Goal: Consume media (video, audio): Consume media (video, audio)

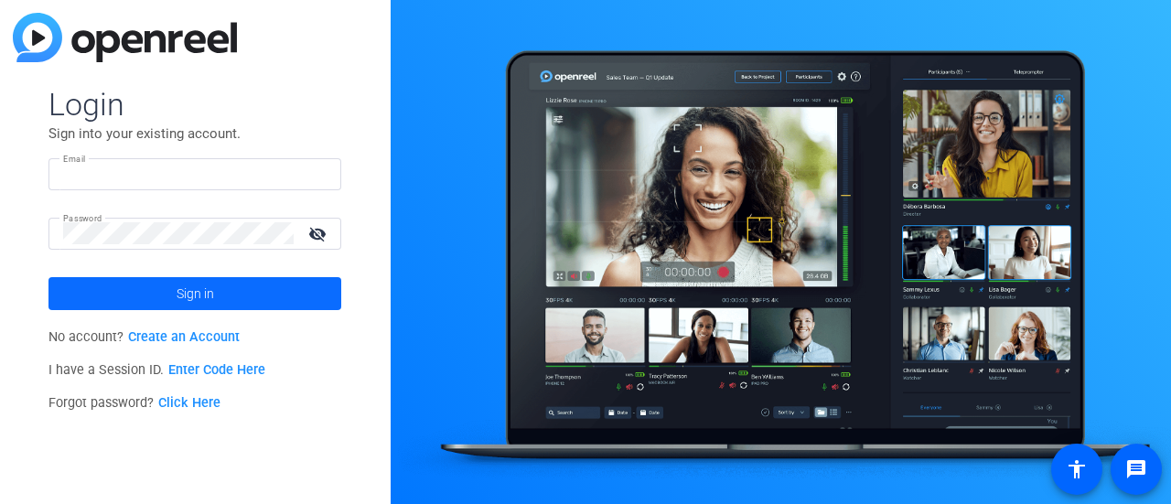
type input "[PERSON_NAME][DOMAIN_NAME][EMAIL_ADDRESS][PERSON_NAME][DOMAIN_NAME]"
click at [171, 297] on span at bounding box center [194, 294] width 293 height 44
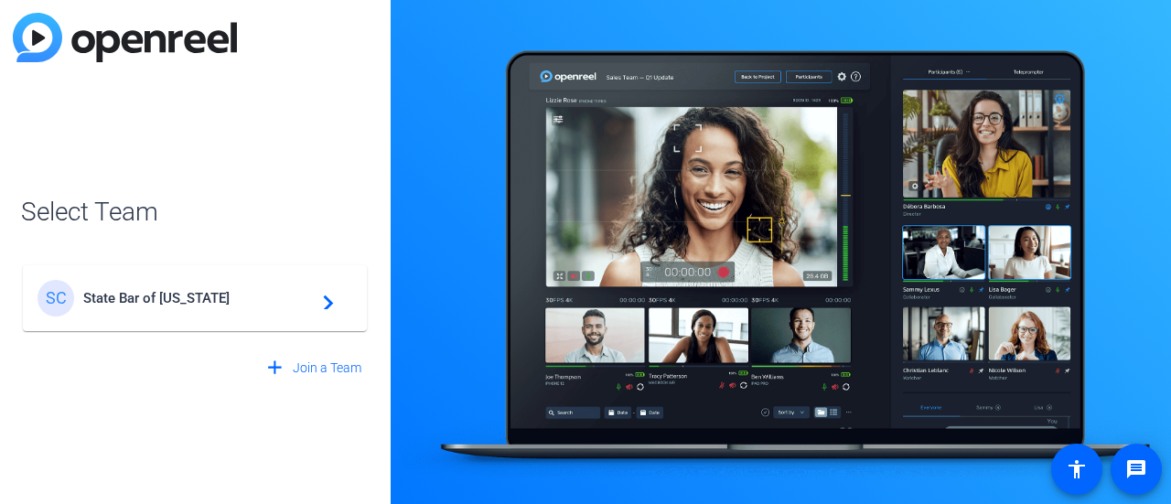
click at [306, 284] on div "SC State Bar of [US_STATE] navigate_next" at bounding box center [195, 298] width 315 height 37
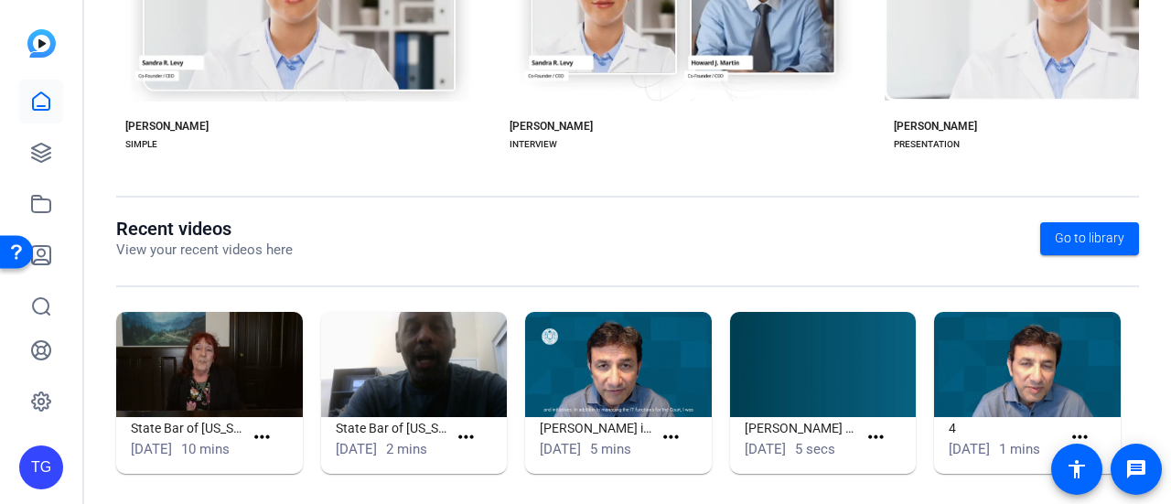
scroll to position [531, 0]
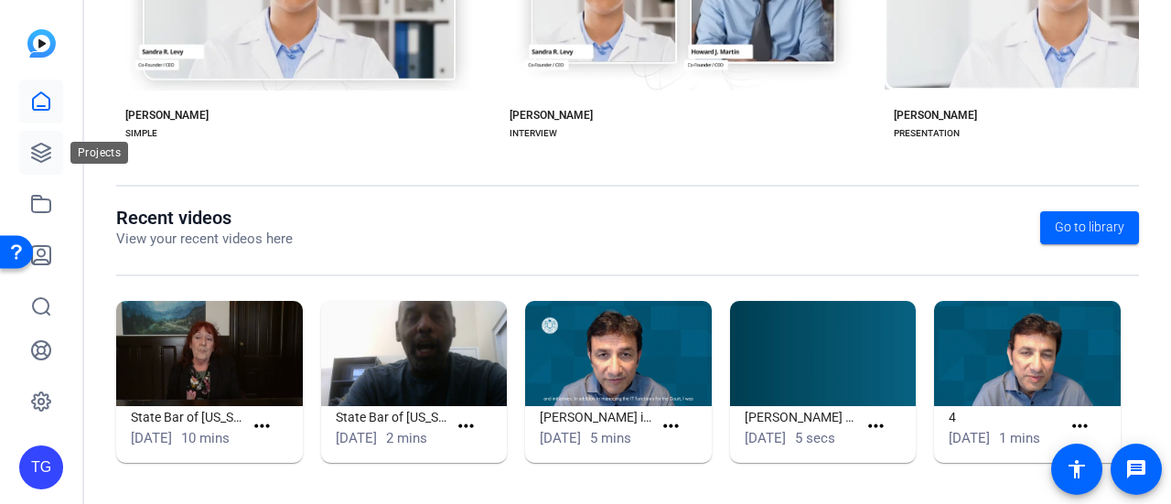
click at [70, 156] on div "Projects" at bounding box center [99, 153] width 58 height 22
click at [37, 146] on icon at bounding box center [41, 153] width 22 height 22
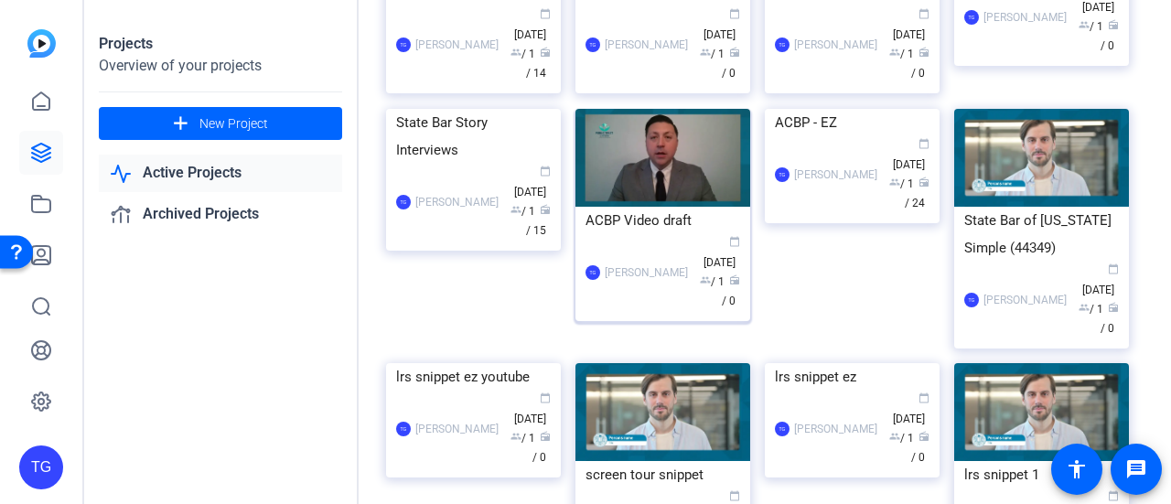
scroll to position [91, 0]
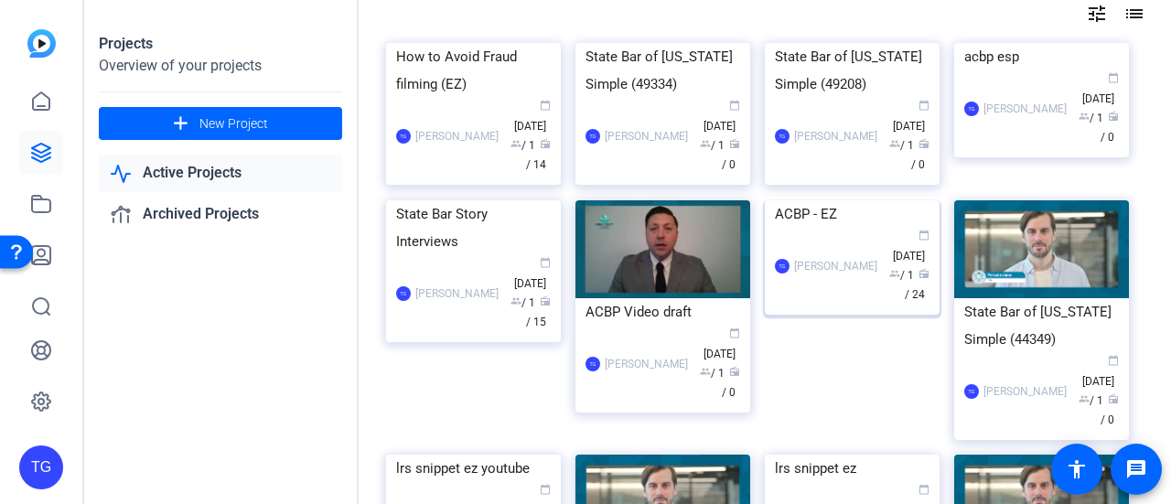
click at [898, 200] on img at bounding box center [852, 200] width 175 height 0
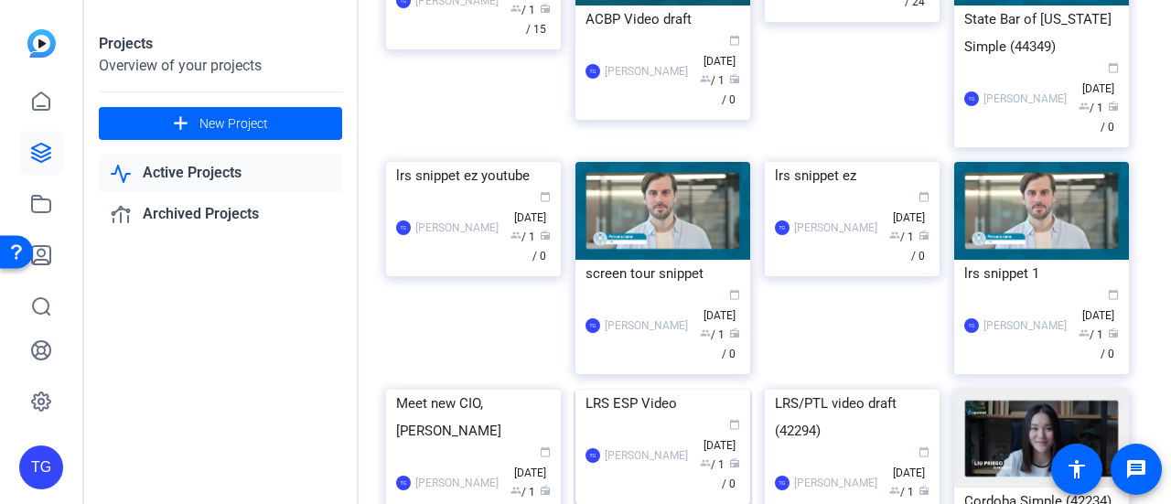
scroll to position [366, 0]
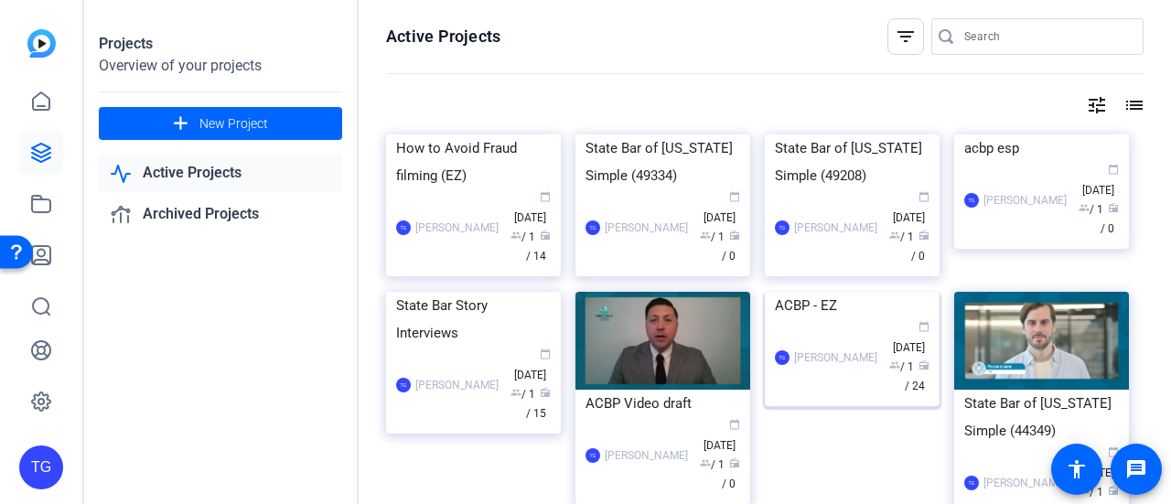
scroll to position [183, 0]
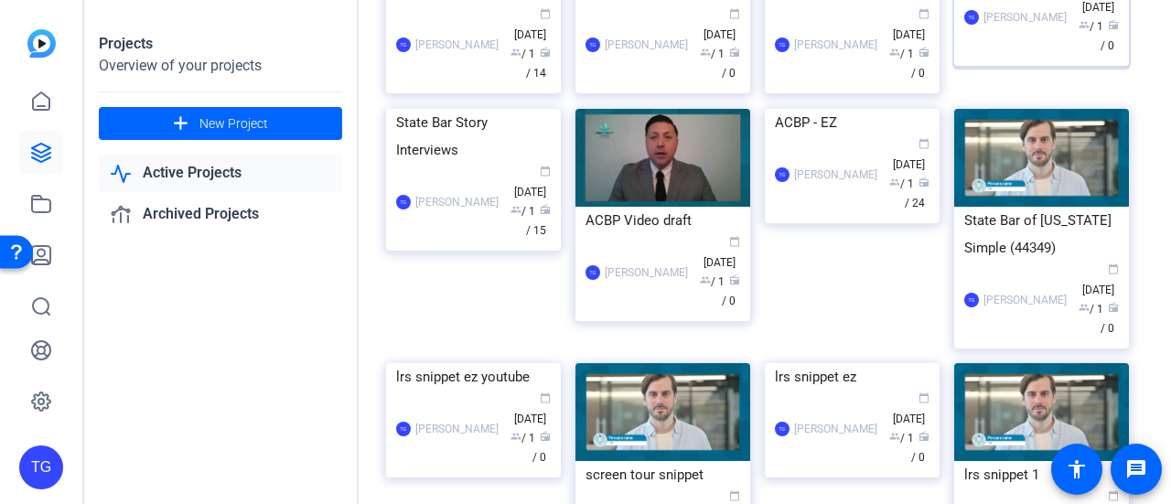
click at [1001, 27] on div "[PERSON_NAME]" at bounding box center [1024, 17] width 83 height 18
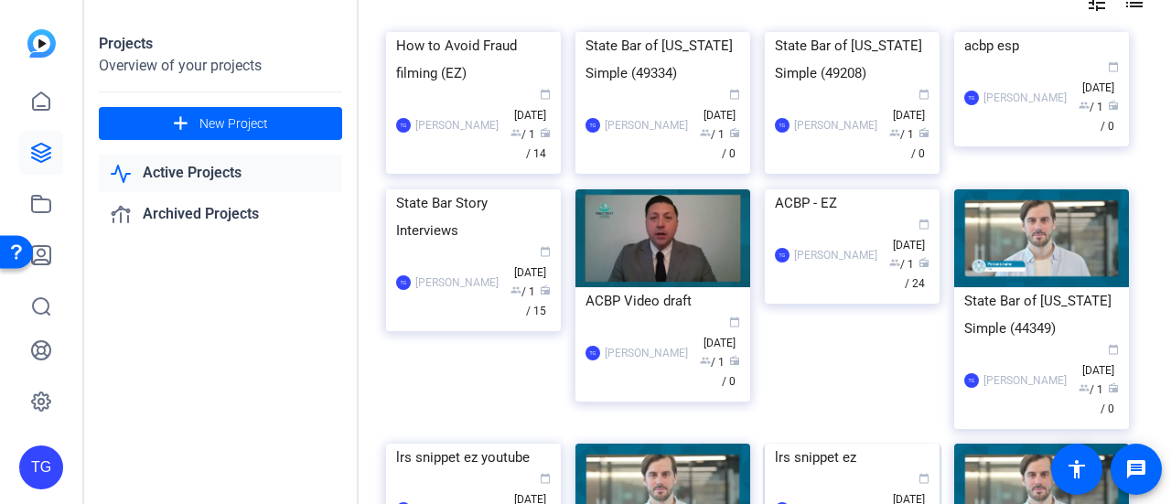
scroll to position [274, 0]
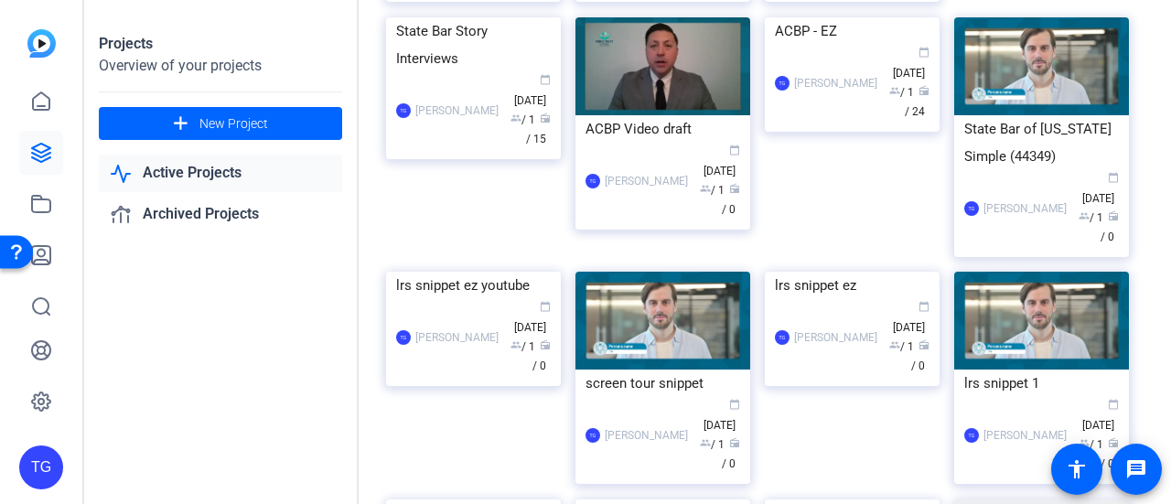
click at [648, 115] on img at bounding box center [662, 66] width 175 height 98
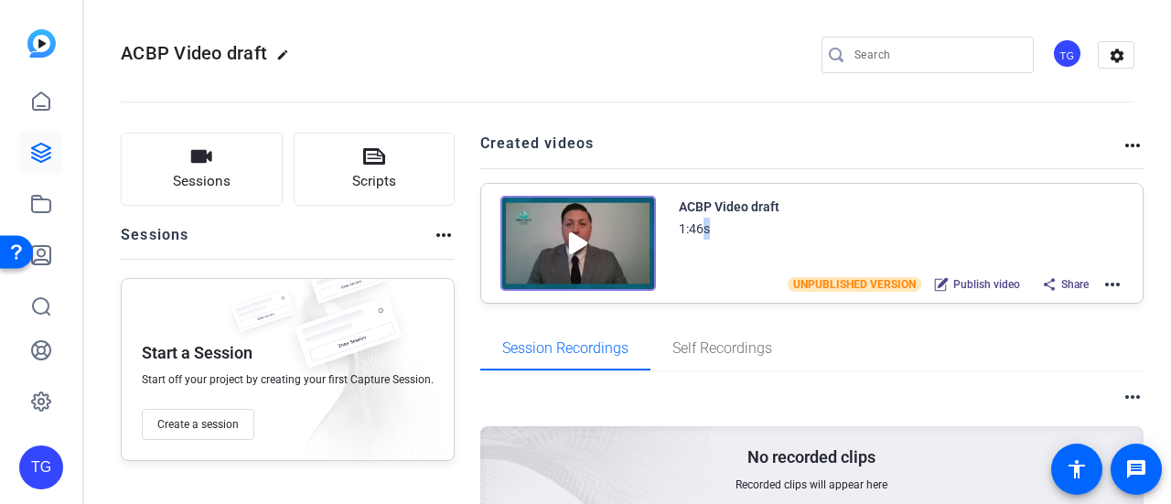
click at [699, 231] on div "1:46s" at bounding box center [694, 229] width 31 height 22
click at [738, 197] on div "ACBP Video draft" at bounding box center [729, 207] width 101 height 22
click at [735, 200] on div "ACBP Video draft" at bounding box center [729, 207] width 101 height 22
click at [725, 206] on div "ACBP Video draft" at bounding box center [729, 207] width 101 height 22
click at [594, 228] on img at bounding box center [578, 243] width 156 height 95
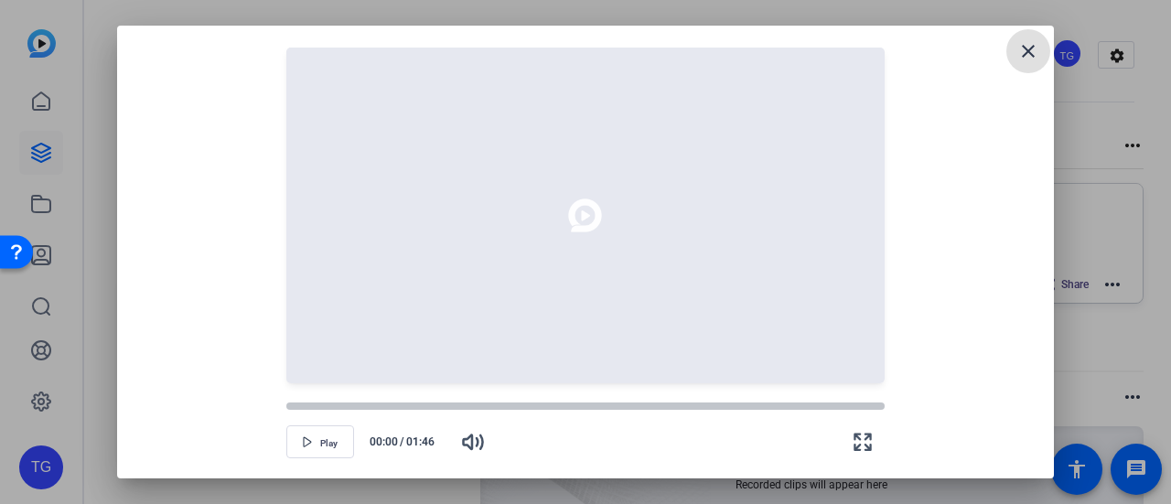
click at [1030, 61] on button "close" at bounding box center [1028, 51] width 44 height 44
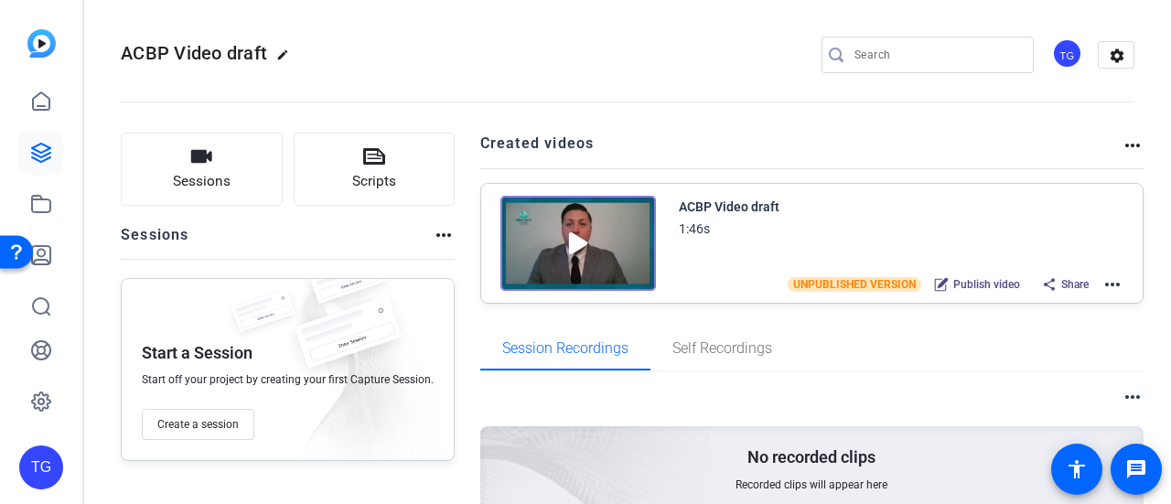
click at [1103, 282] on div "ACBP Video draft 1:46s UNPUBLISHED VERSION Publish video Share more_horiz" at bounding box center [812, 243] width 662 height 119
click at [1101, 283] on mat-icon "more_horiz" at bounding box center [1112, 285] width 22 height 22
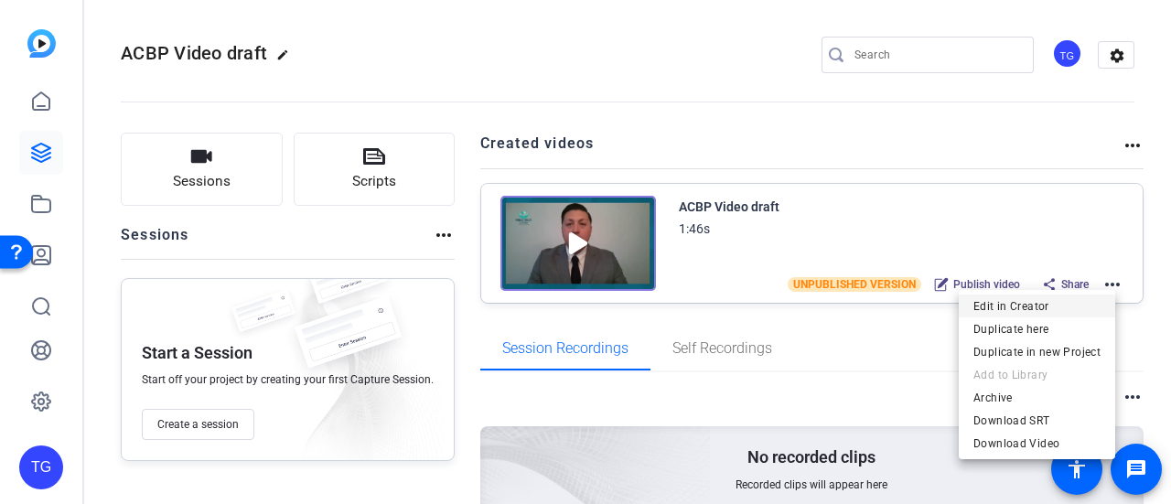
click at [1097, 297] on span "Edit in Creator" at bounding box center [1036, 306] width 127 height 22
click at [1092, 305] on span "Edit in Creator" at bounding box center [1036, 306] width 127 height 22
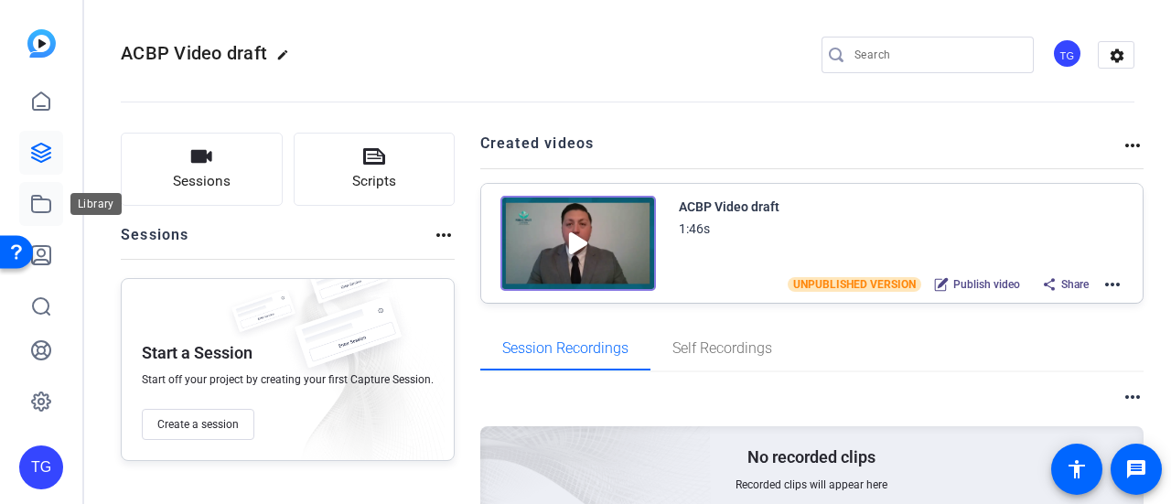
click at [48, 200] on icon at bounding box center [41, 204] width 18 height 16
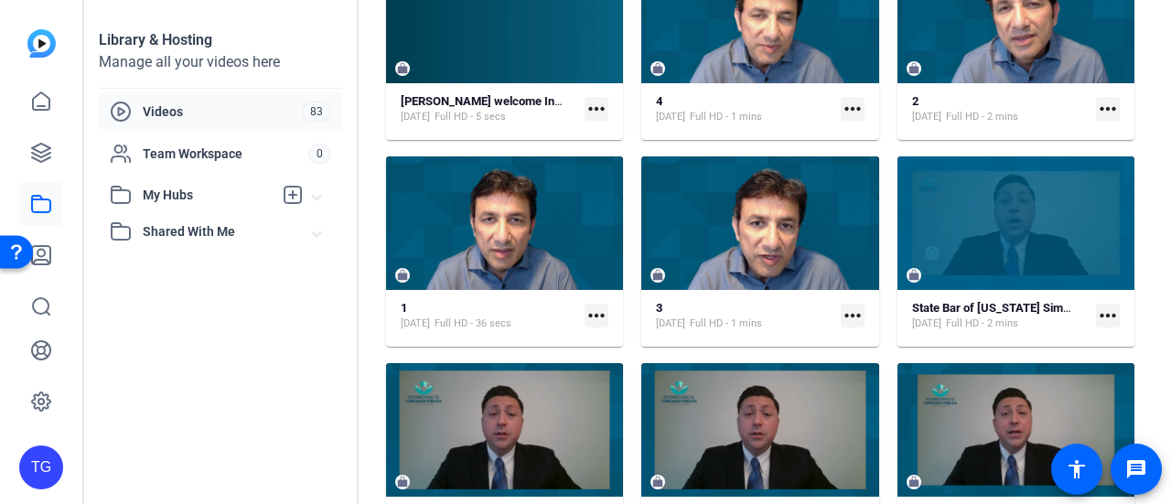
scroll to position [457, 0]
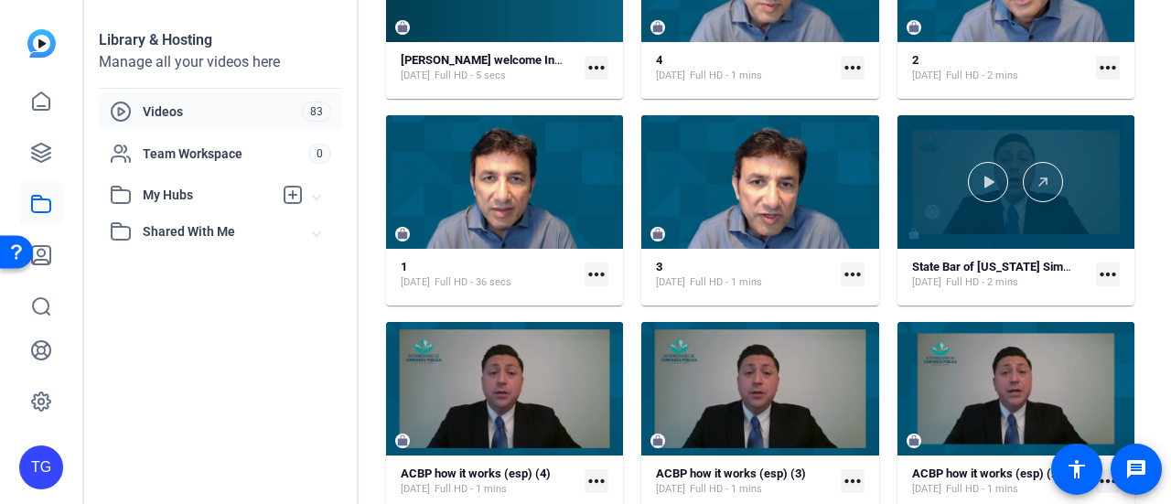
click at [1026, 209] on div at bounding box center [1015, 182] width 237 height 134
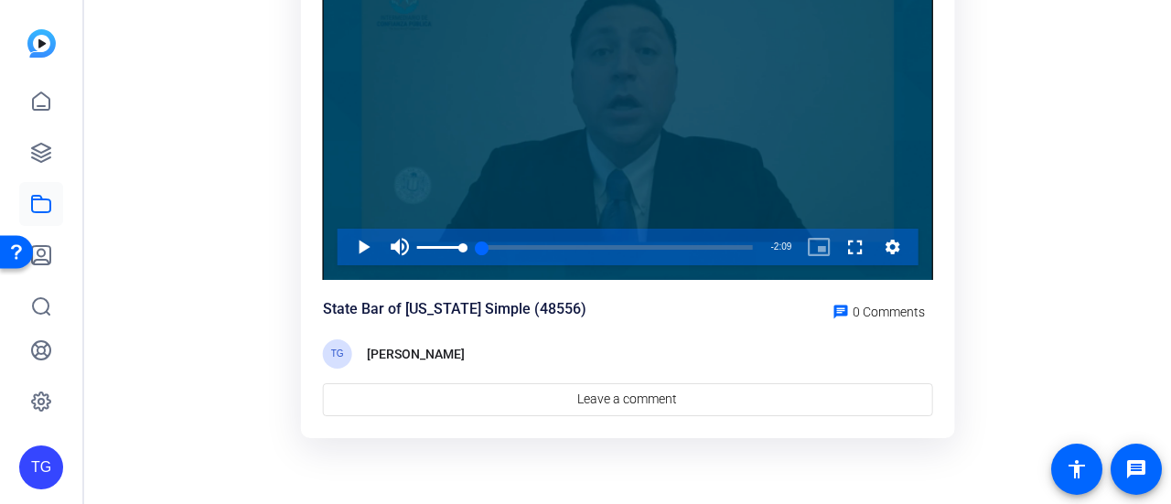
scroll to position [213, 0]
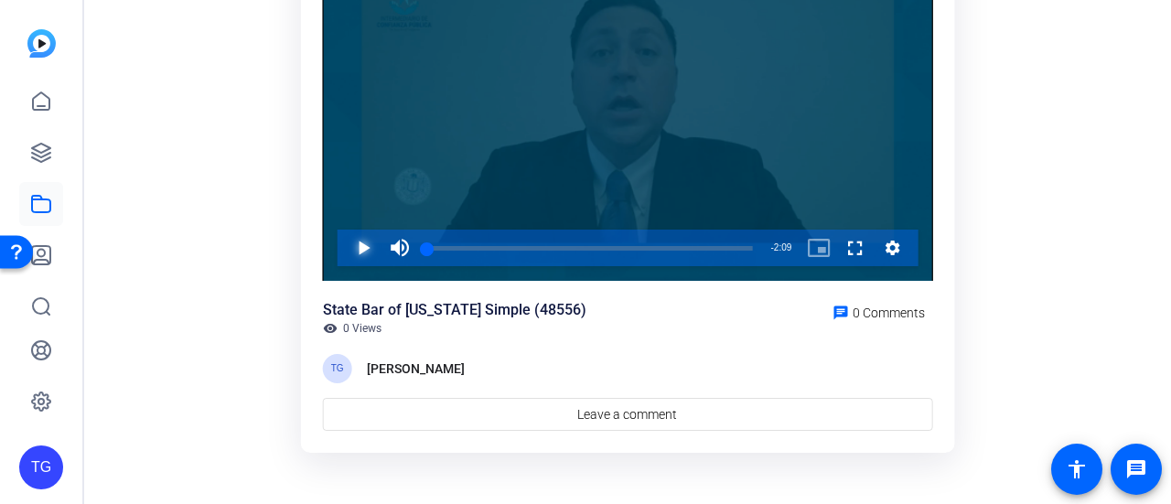
click at [345, 242] on span "Video Player" at bounding box center [345, 248] width 0 height 37
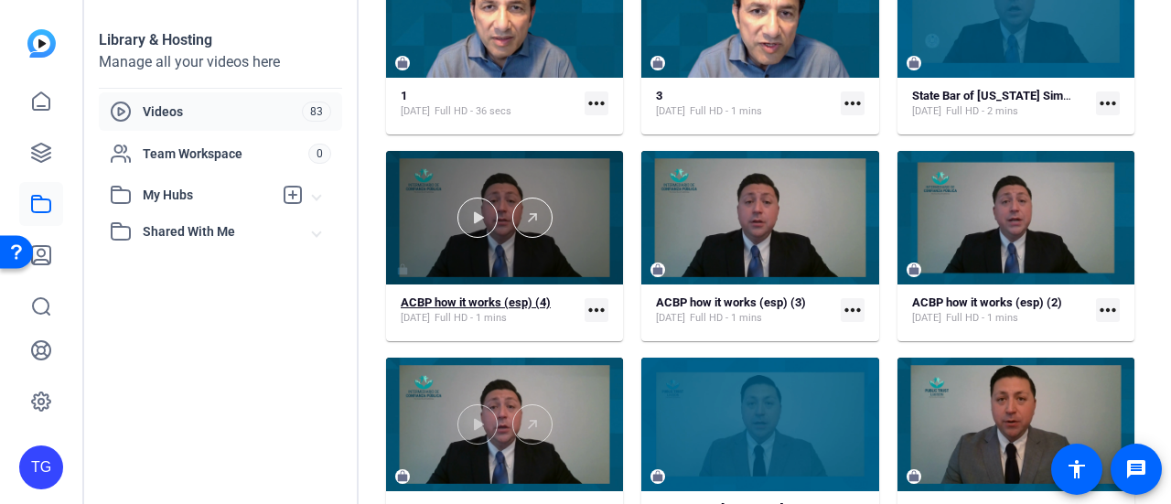
scroll to position [732, 0]
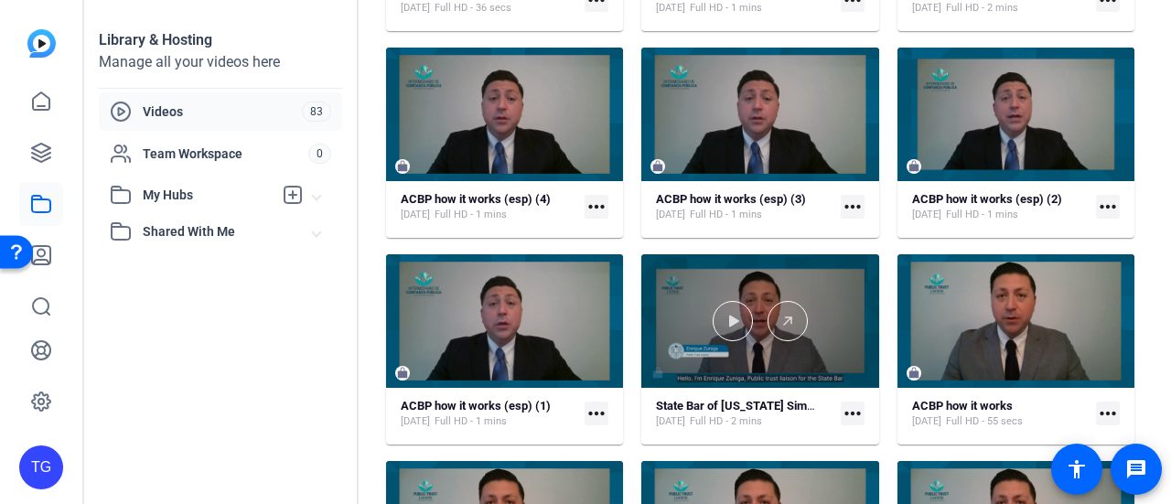
click at [729, 383] on div at bounding box center [759, 321] width 237 height 134
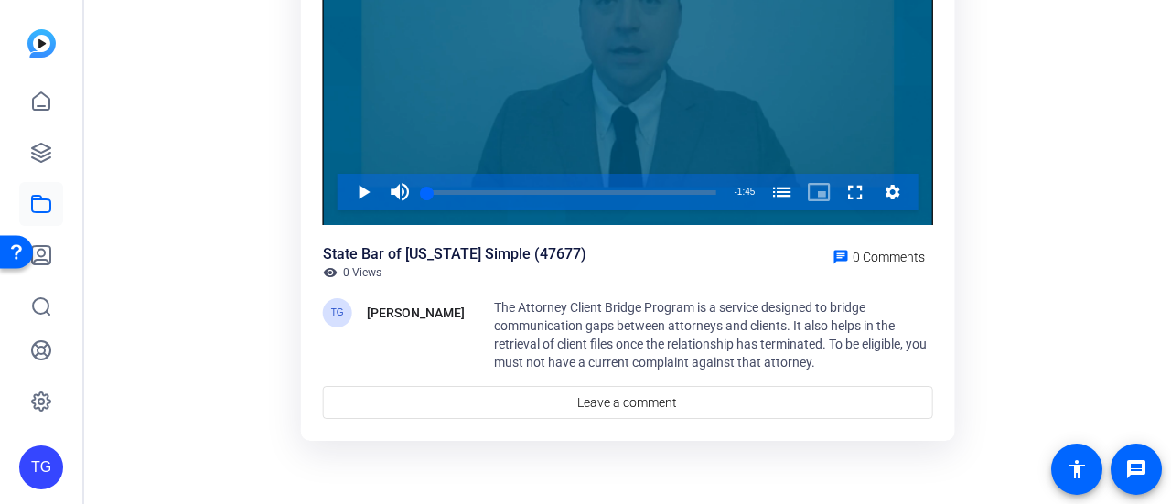
scroll to position [268, 0]
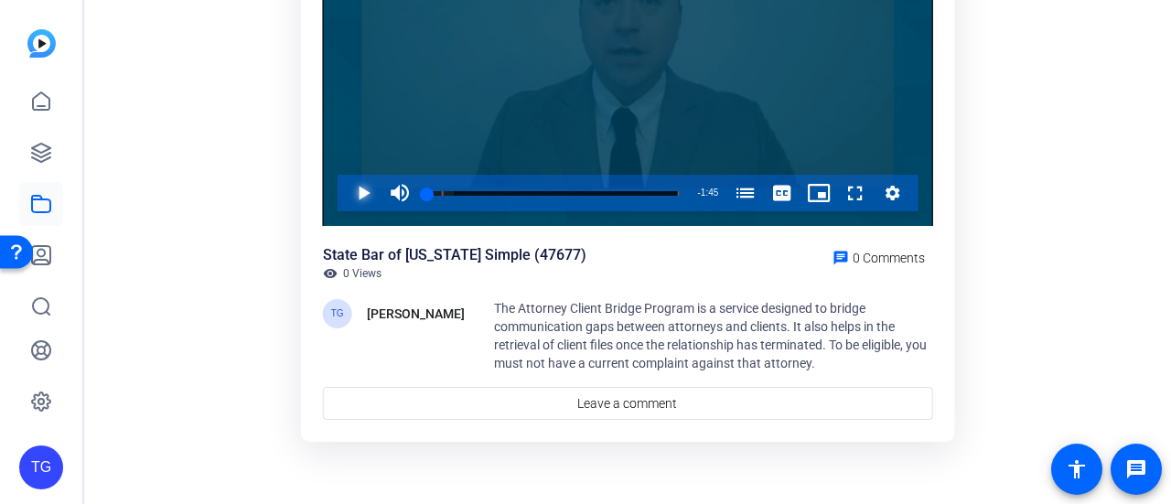
click at [345, 200] on span "Video Player" at bounding box center [345, 193] width 0 height 37
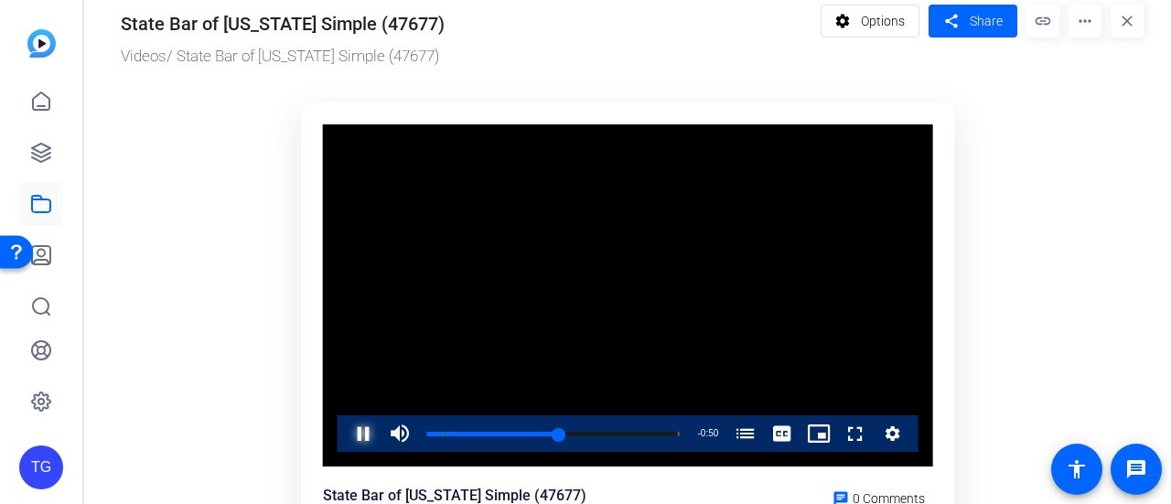
scroll to position [0, 0]
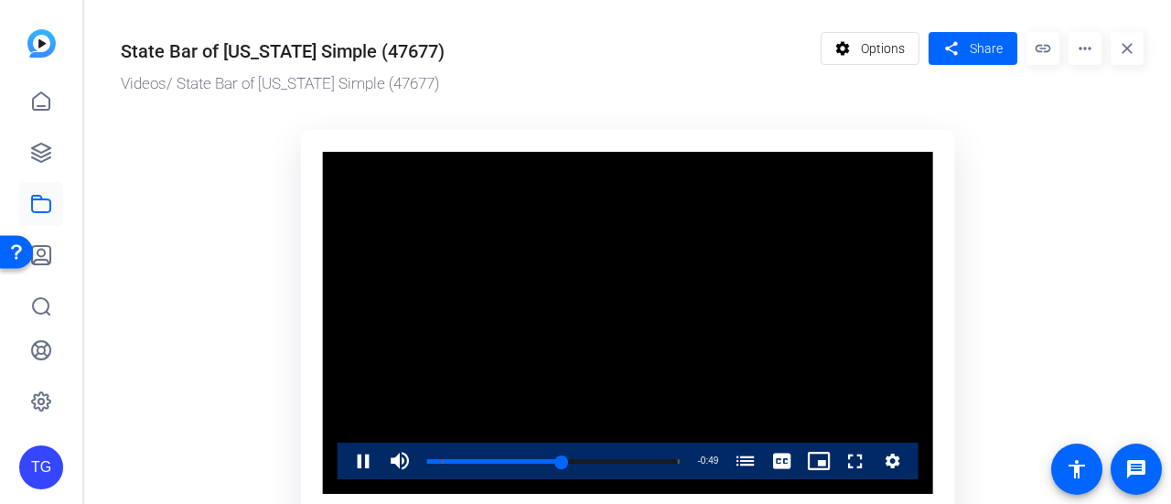
click at [1074, 48] on mat-icon "more_horiz" at bounding box center [1084, 48] width 33 height 33
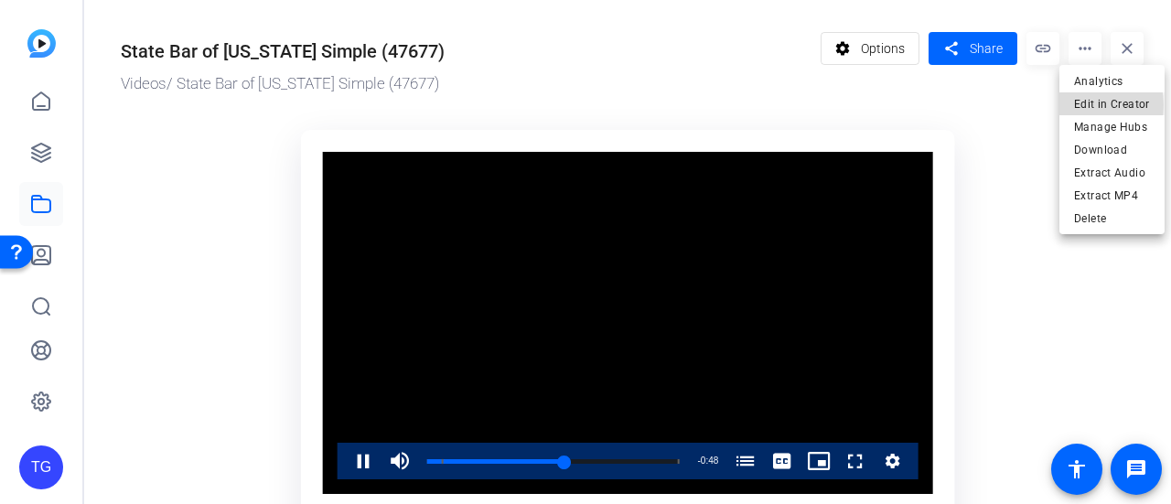
click at [1075, 105] on span "Edit in Creator" at bounding box center [1112, 104] width 76 height 22
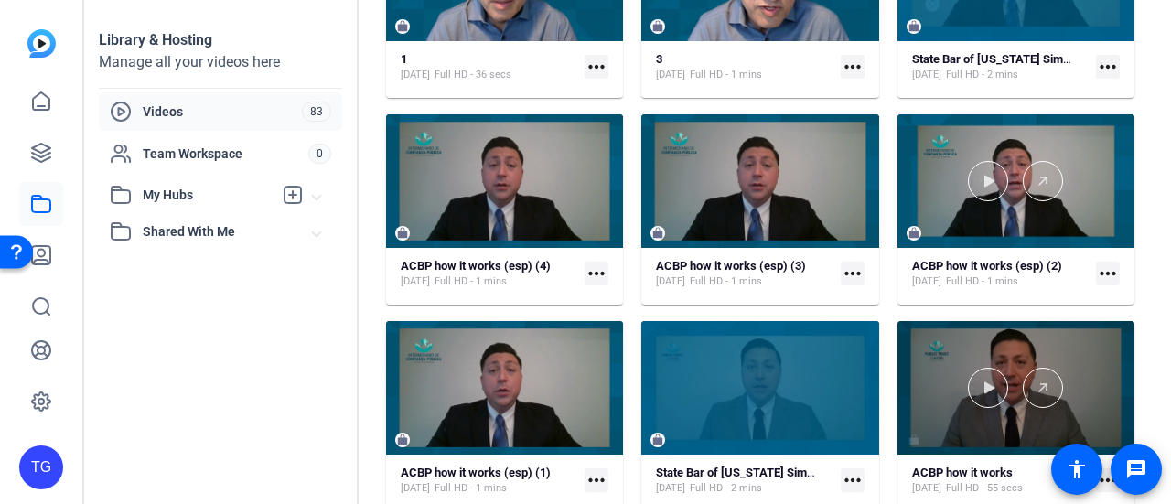
scroll to position [732, 0]
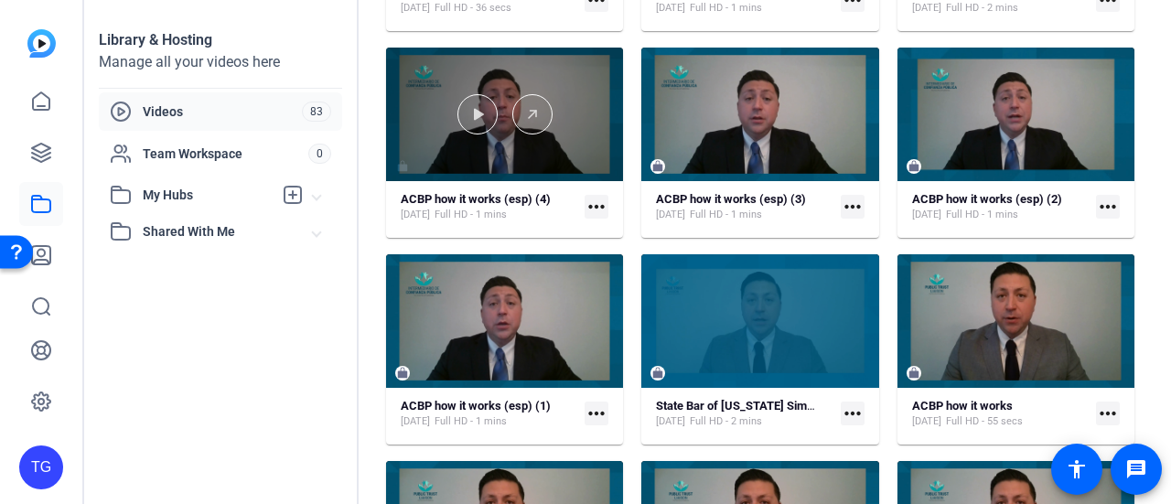
click at [506, 123] on div at bounding box center [504, 114] width 237 height 40
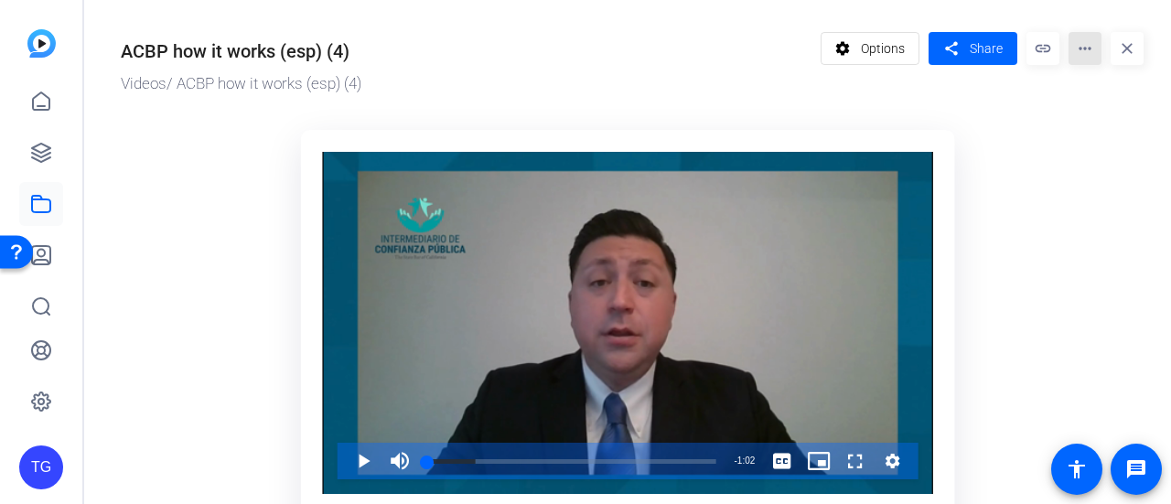
click at [1078, 52] on mat-icon "more_horiz" at bounding box center [1084, 48] width 33 height 33
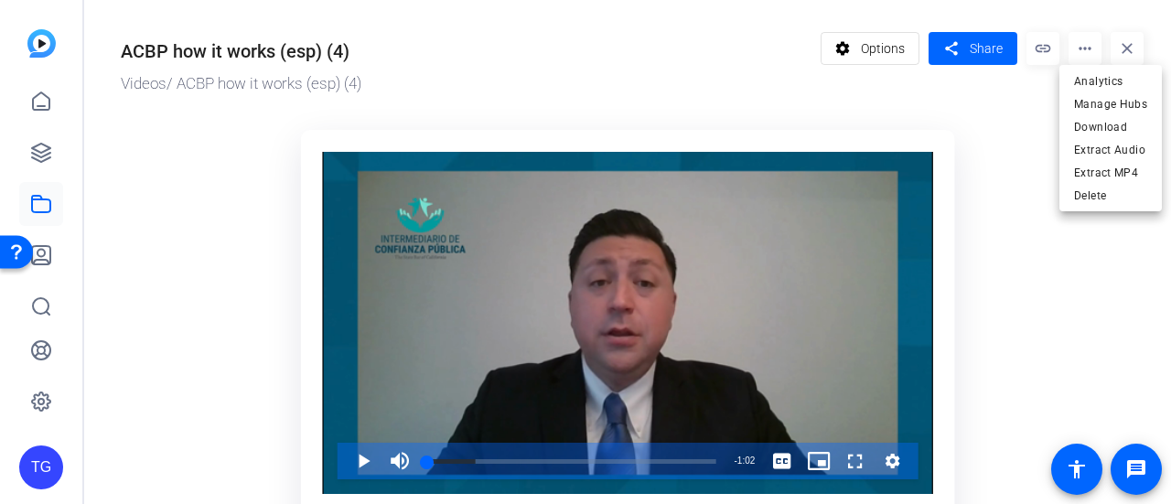
click at [997, 242] on div at bounding box center [585, 252] width 1171 height 504
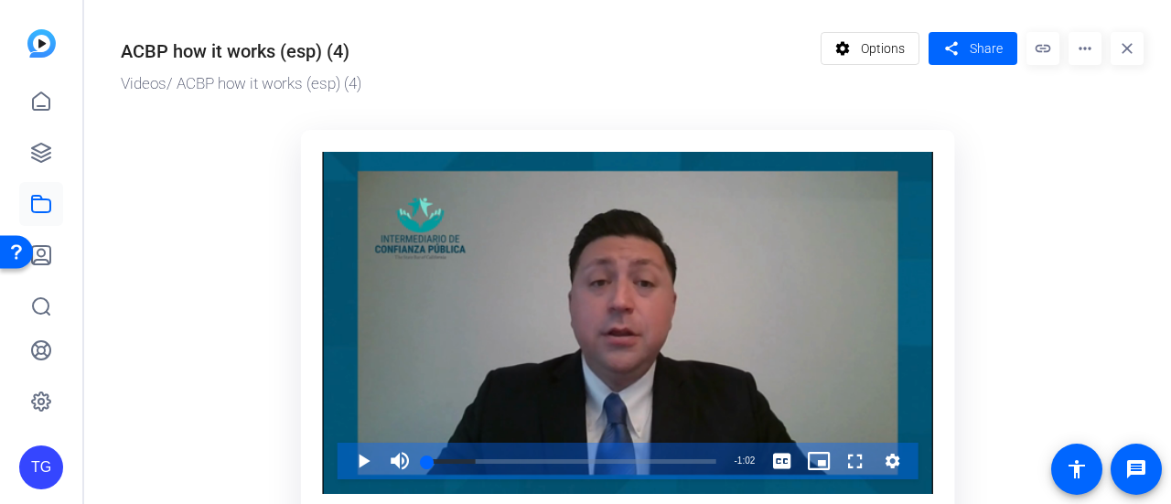
click at [1111, 53] on mat-icon "close" at bounding box center [1127, 48] width 33 height 33
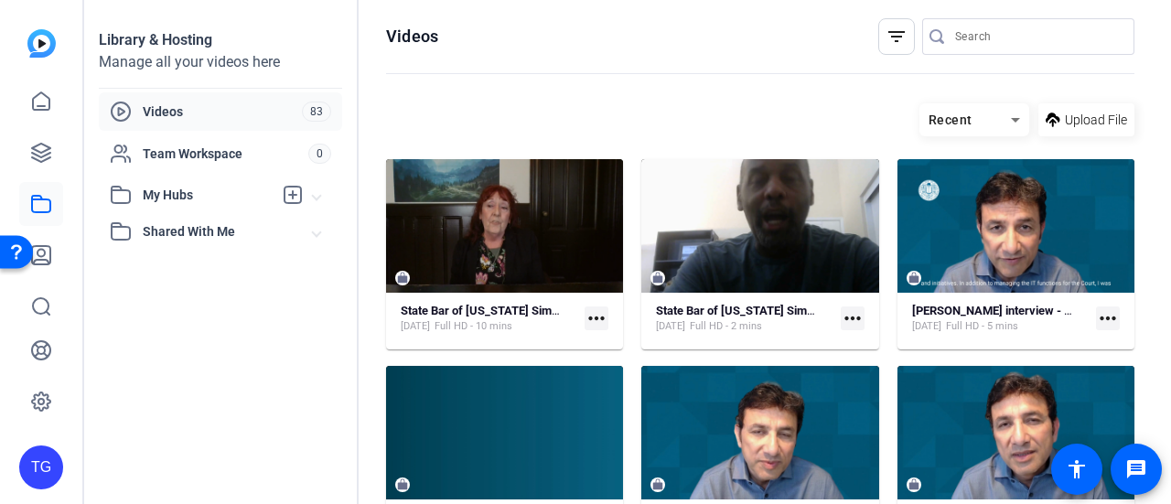
scroll to position [732, 0]
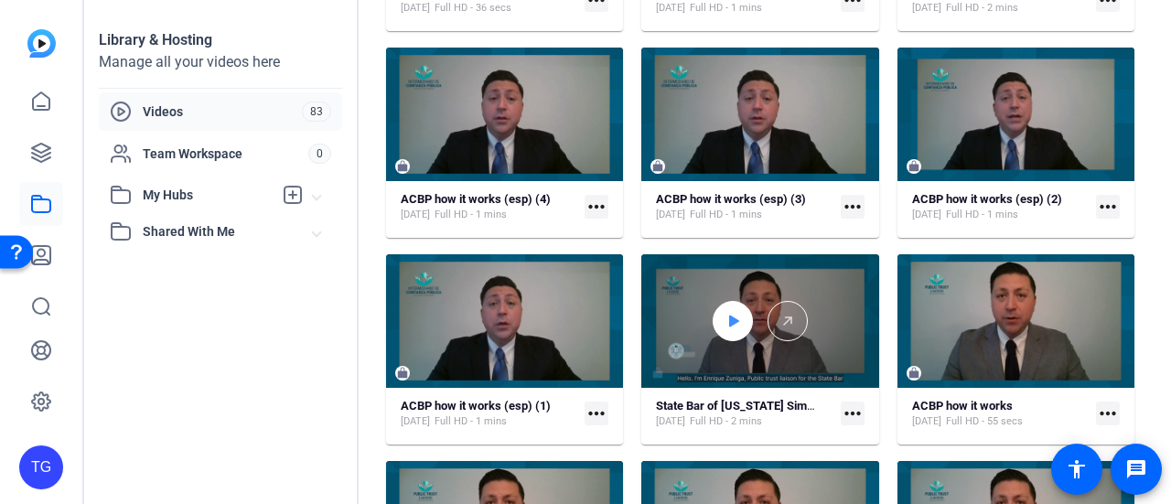
click at [741, 308] on div at bounding box center [733, 321] width 40 height 40
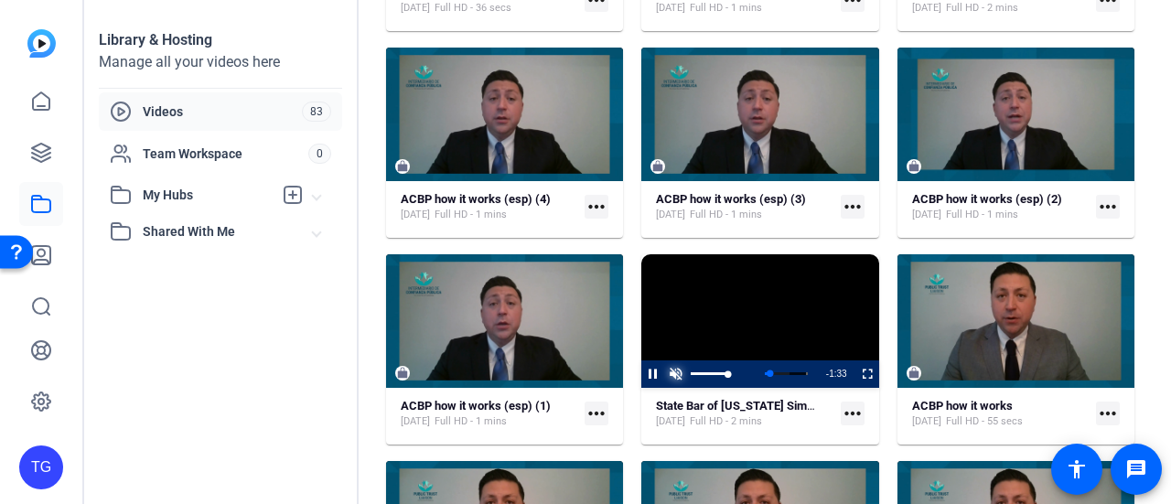
click at [665, 374] on span "Video Player" at bounding box center [675, 374] width 23 height 0
click at [641, 370] on span "Video Player" at bounding box center [641, 373] width 0 height 27
click at [836, 317] on video "Video Player" at bounding box center [759, 321] width 237 height 134
click at [641, 372] on span "Video Player" at bounding box center [641, 373] width 0 height 27
click at [850, 416] on mat-icon "more_horiz" at bounding box center [853, 414] width 24 height 24
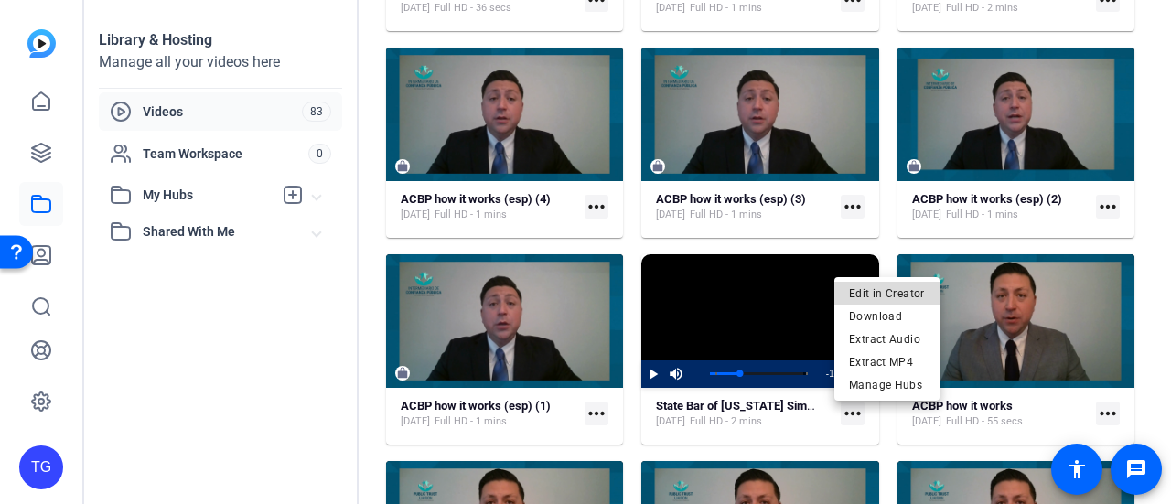
click at [887, 287] on span "Edit in Creator" at bounding box center [887, 293] width 76 height 22
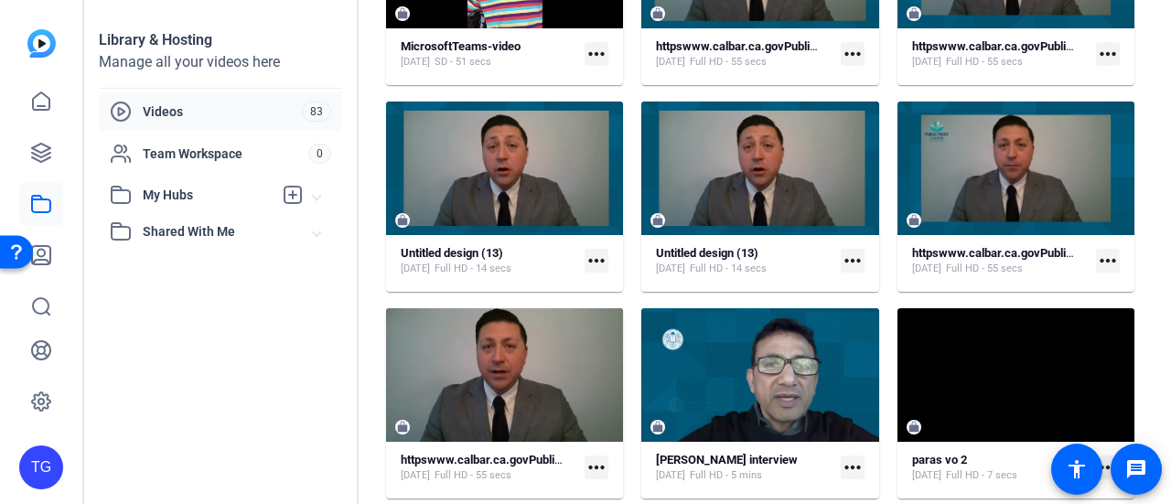
scroll to position [1659, 0]
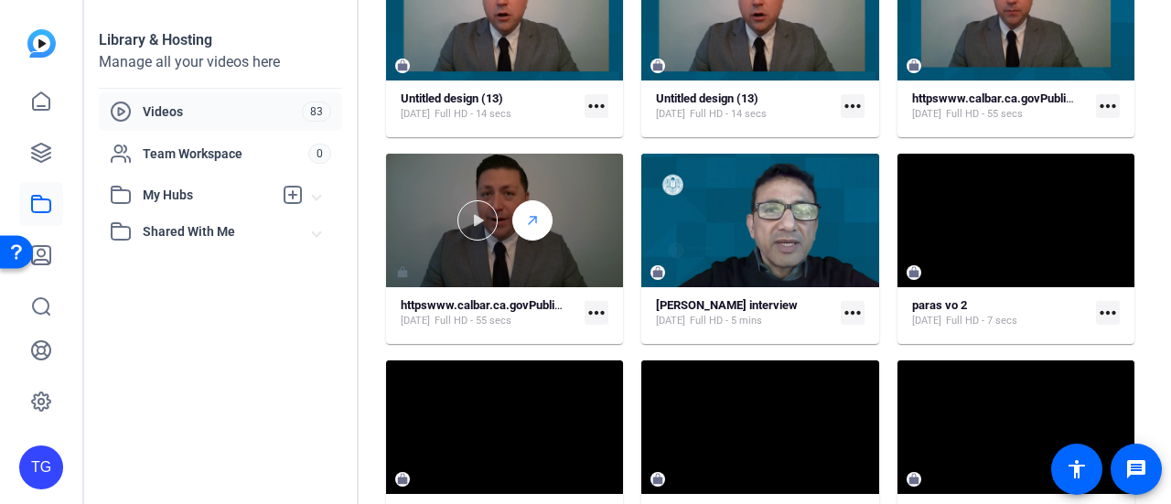
click at [521, 217] on div at bounding box center [532, 220] width 40 height 40
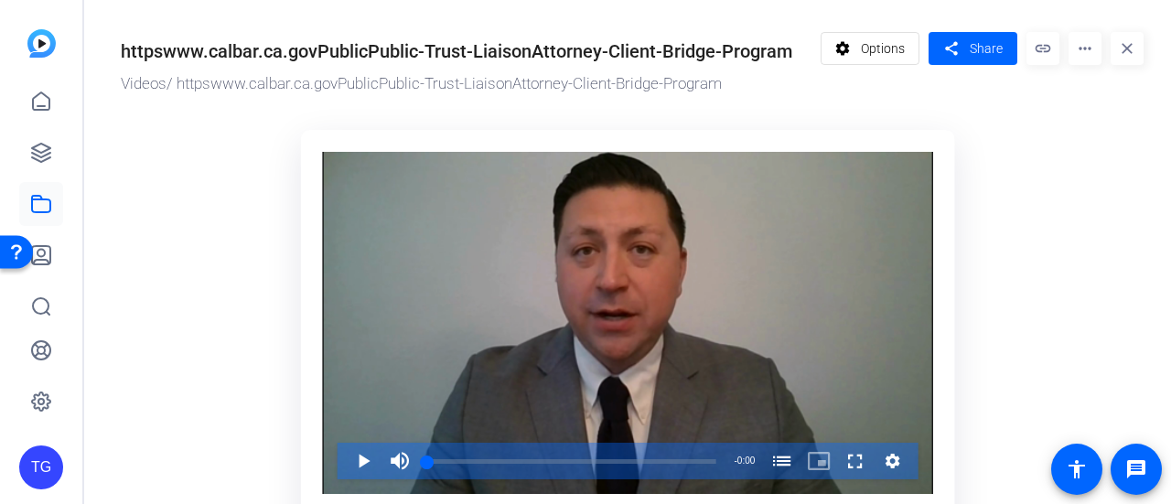
scroll to position [91, 0]
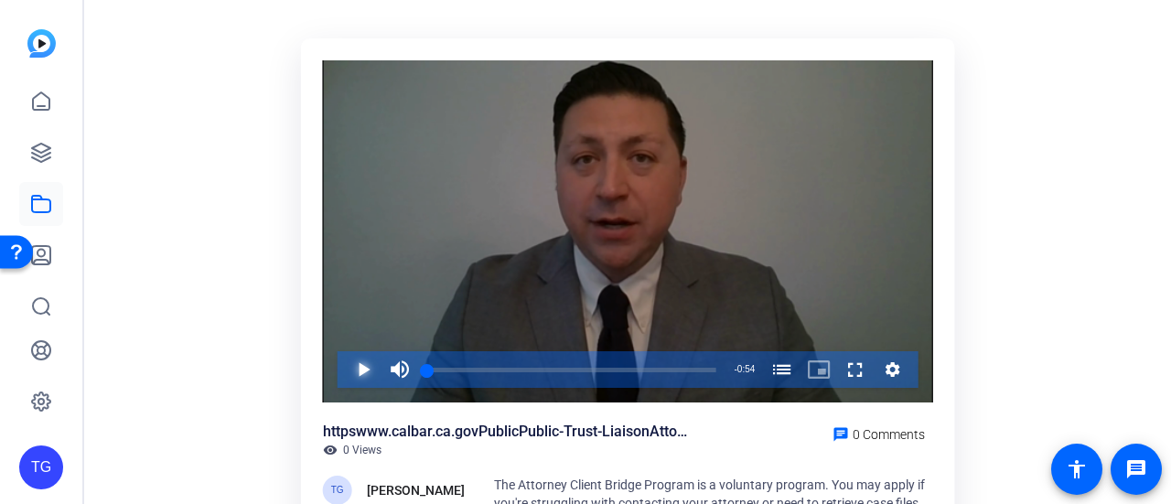
click at [345, 376] on span "Video Player" at bounding box center [345, 369] width 0 height 37
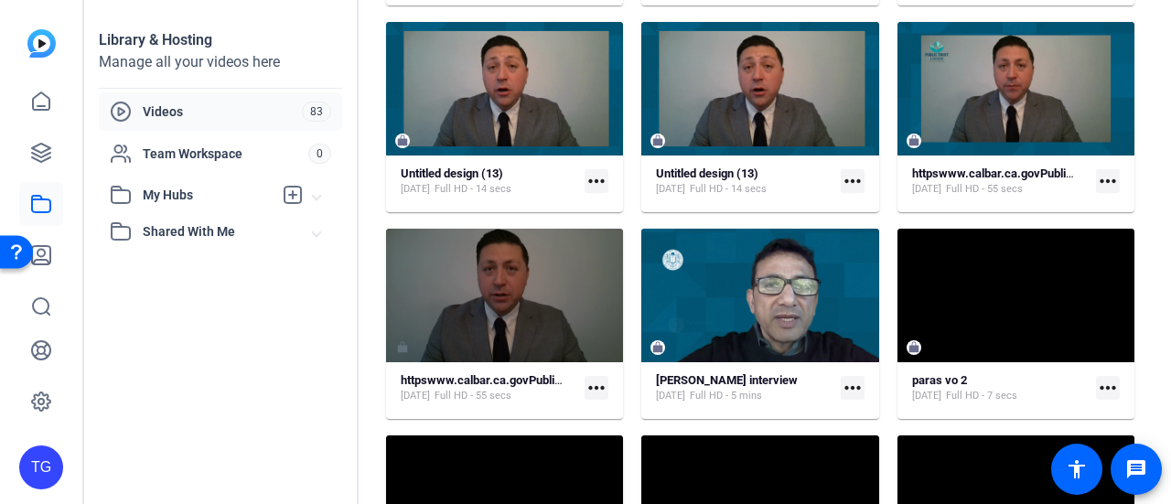
scroll to position [1568, 0]
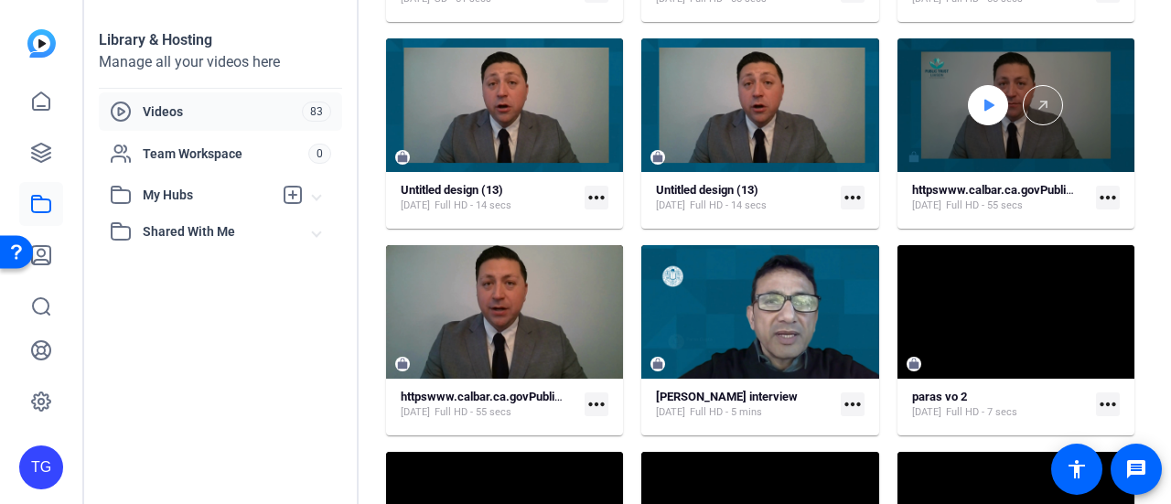
click at [968, 102] on div at bounding box center [988, 105] width 40 height 40
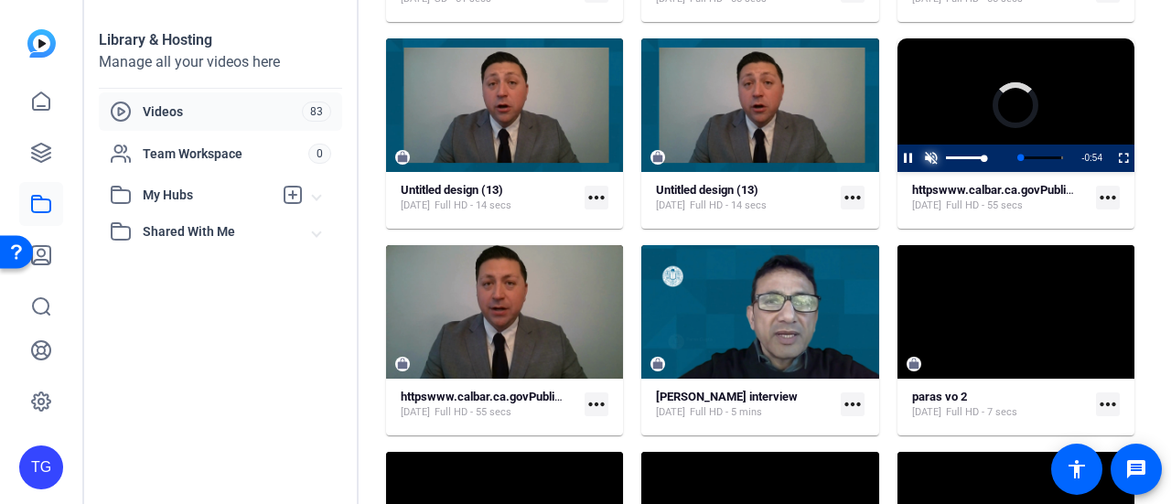
click at [920, 158] on span "Video Player" at bounding box center [931, 158] width 23 height 0
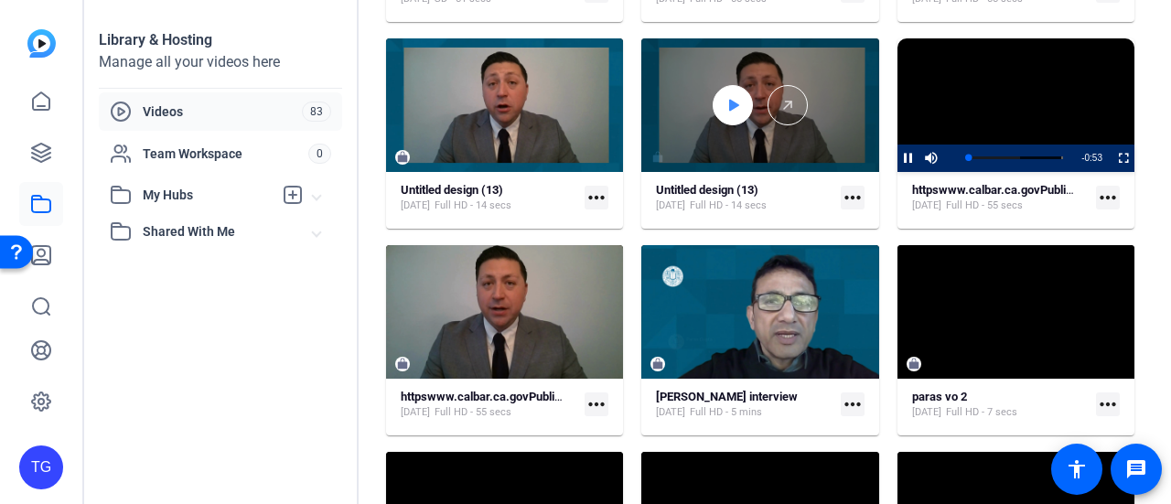
click at [708, 98] on div at bounding box center [759, 105] width 237 height 40
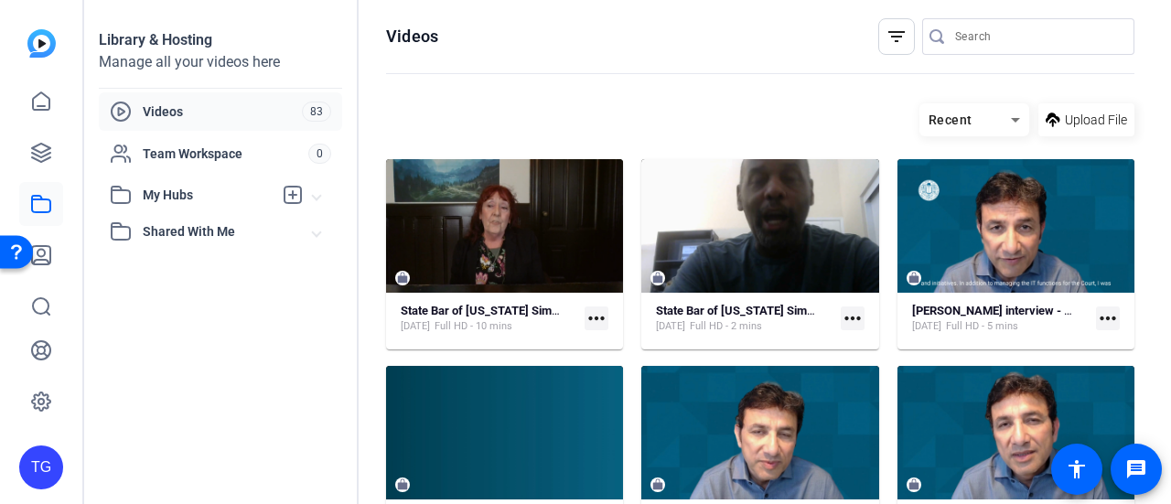
scroll to position [1568, 0]
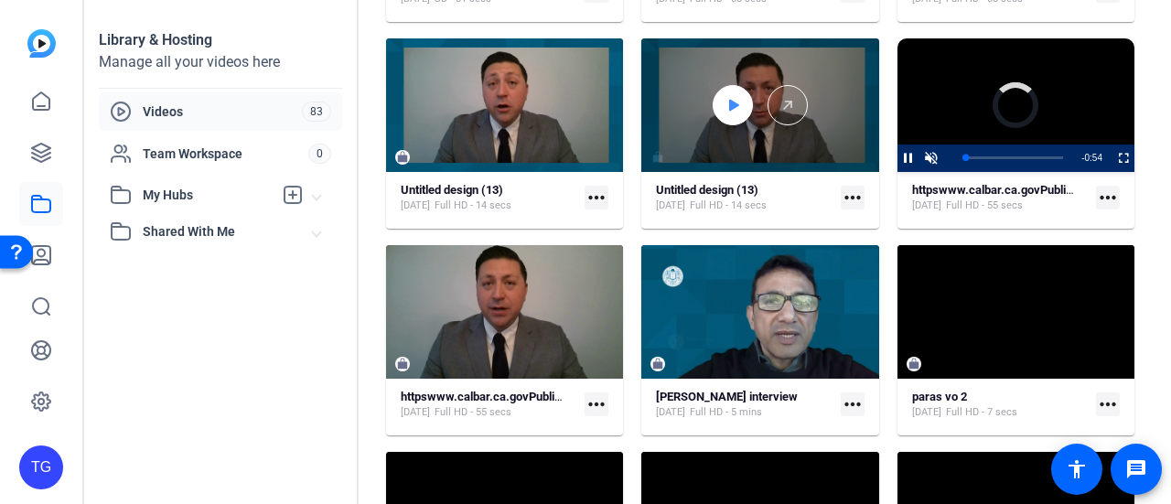
click at [715, 104] on div at bounding box center [733, 105] width 40 height 40
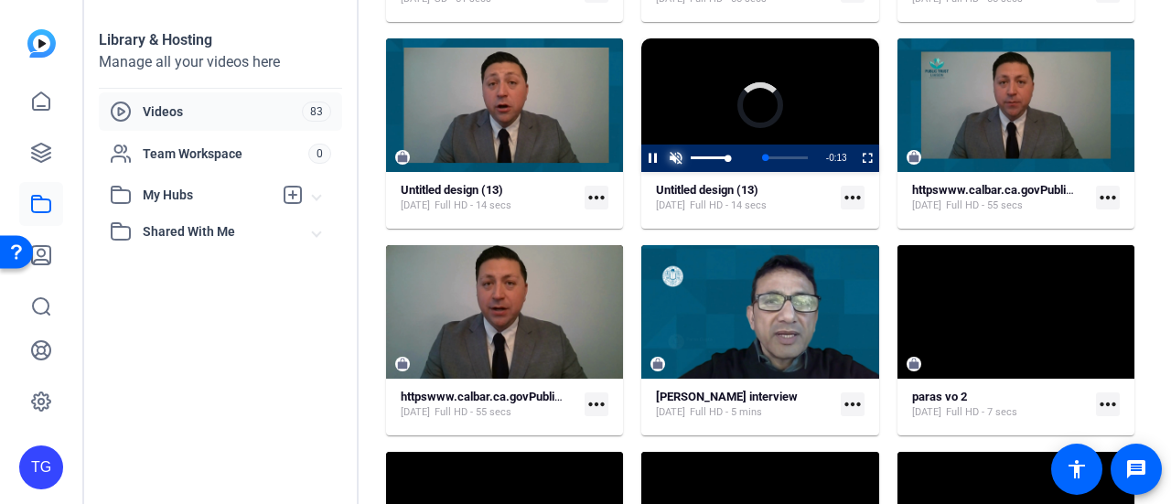
click at [677, 158] on span "Video Player" at bounding box center [675, 158] width 23 height 0
click at [673, 158] on span "Video Player" at bounding box center [675, 158] width 23 height 0
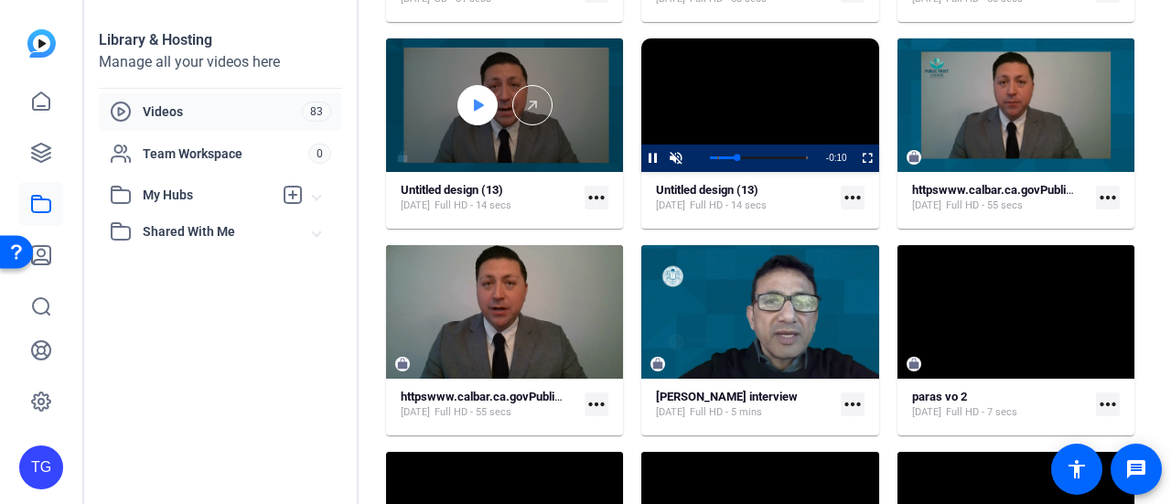
click at [474, 106] on icon at bounding box center [479, 105] width 10 height 12
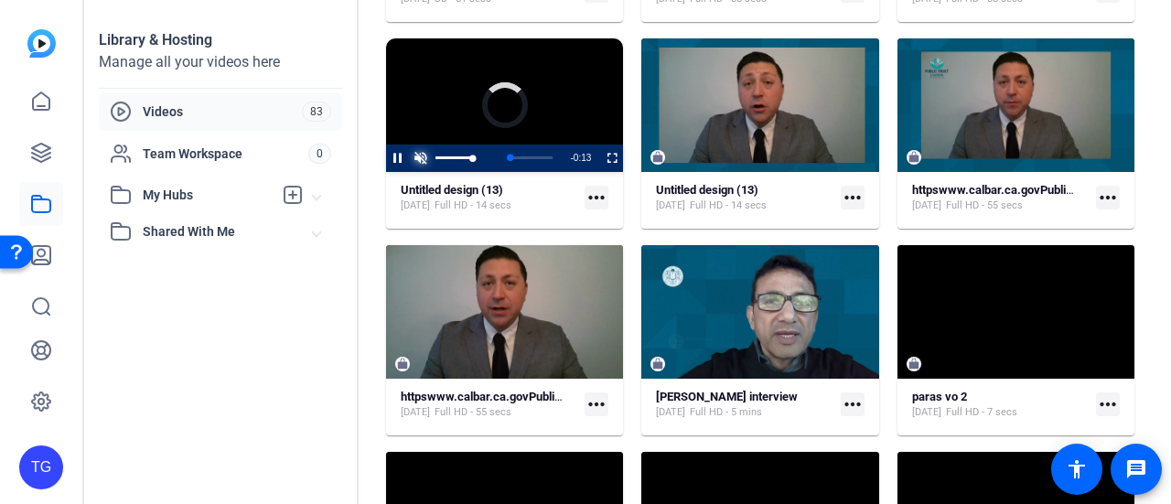
click at [424, 158] on span "Video Player" at bounding box center [420, 158] width 23 height 0
click at [431, 157] on div "0%" at bounding box center [454, 158] width 46 height 27
click at [416, 158] on span "Video Player" at bounding box center [420, 158] width 23 height 0
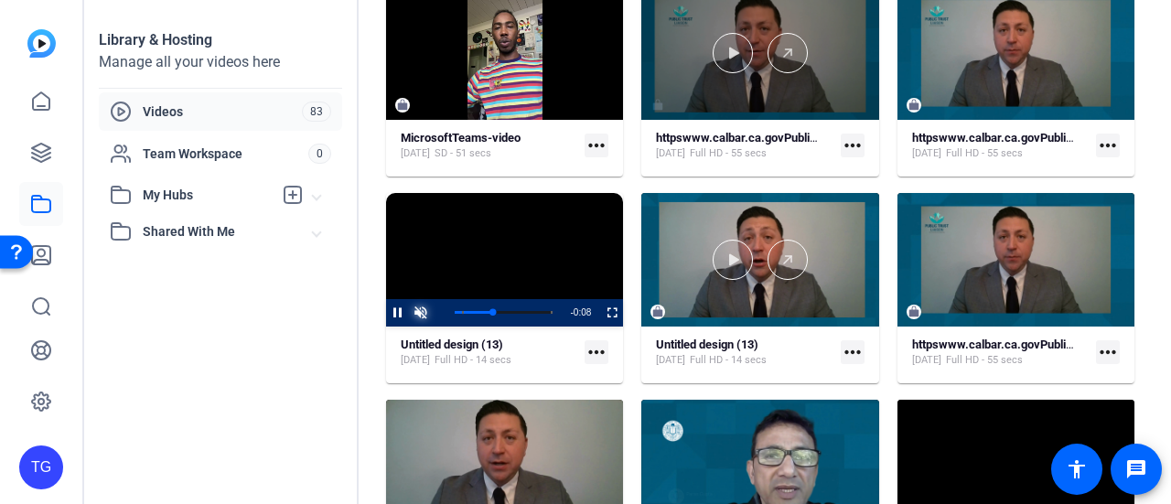
scroll to position [1385, 0]
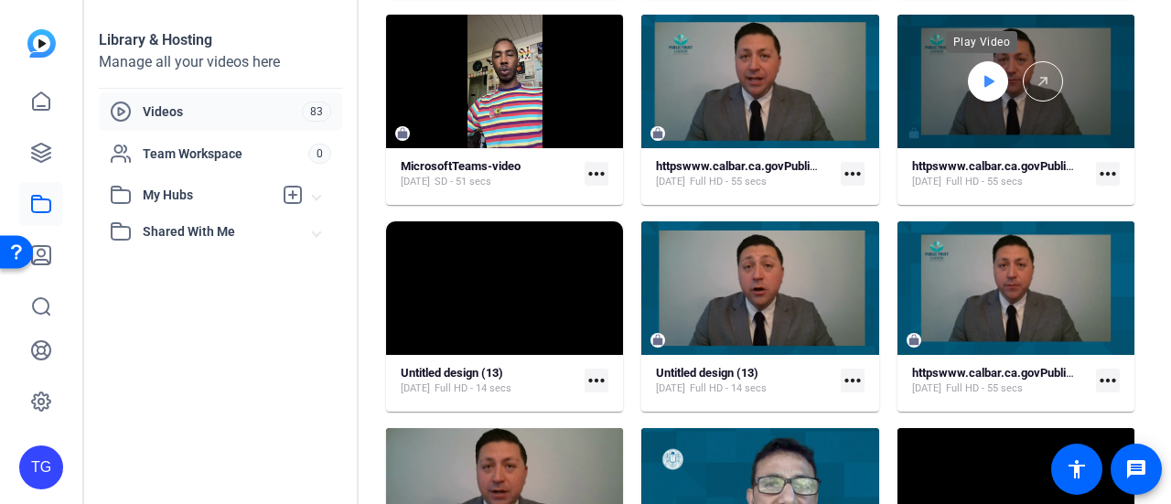
click at [968, 75] on div at bounding box center [988, 81] width 40 height 40
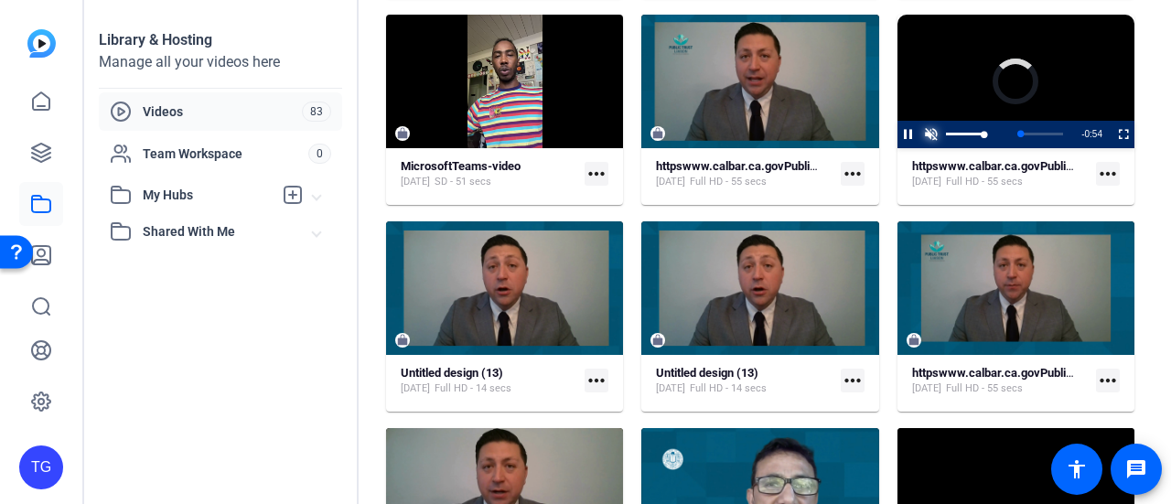
click at [920, 134] on span "Video Player" at bounding box center [931, 134] width 23 height 0
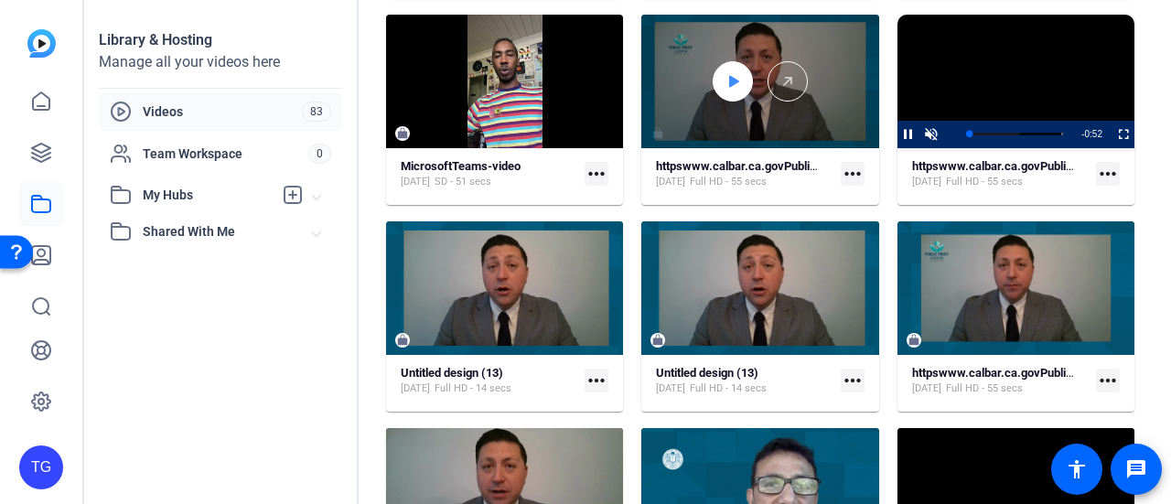
click at [729, 76] on icon at bounding box center [734, 81] width 10 height 12
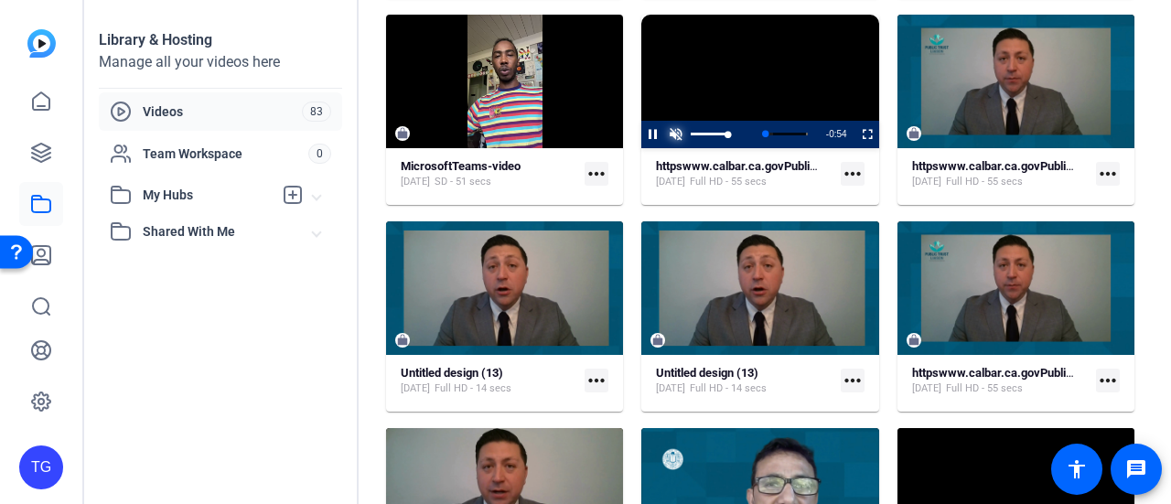
click at [675, 134] on span "Video Player" at bounding box center [675, 134] width 23 height 0
drag, startPoint x: 769, startPoint y: 129, endPoint x: 653, endPoint y: 138, distance: 116.5
click at [653, 138] on div "Play Unmute 100% Current Time 0:00 / Duration 0:54 Loaded : 100.00% 0:00 0:00 T…" at bounding box center [759, 134] width 237 height 27
click at [641, 138] on span "Video Player" at bounding box center [641, 134] width 0 height 27
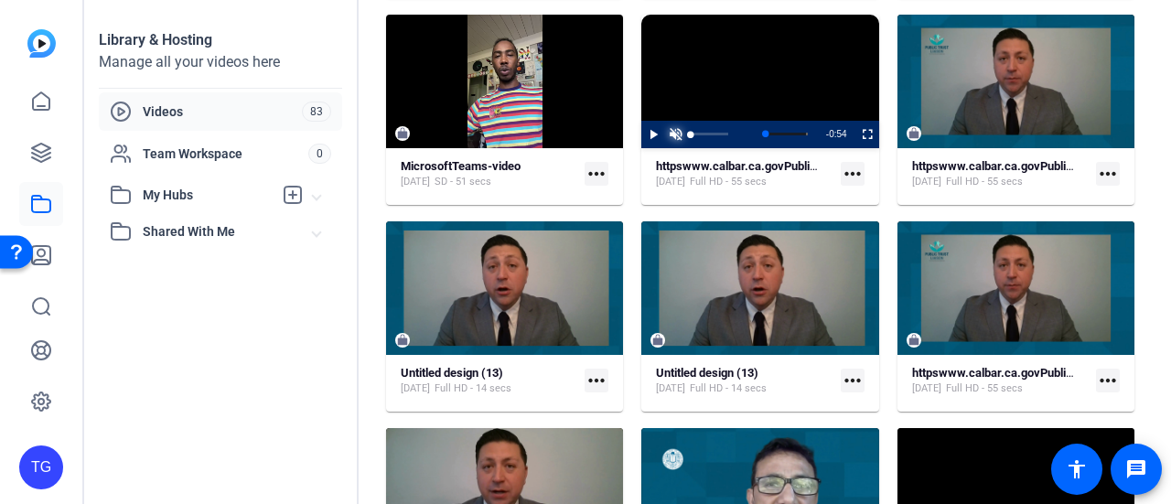
click at [671, 134] on span "Video Player" at bounding box center [675, 134] width 23 height 0
click at [641, 129] on span "Video Player" at bounding box center [641, 134] width 0 height 27
drag, startPoint x: 710, startPoint y: 139, endPoint x: 655, endPoint y: 134, distance: 55.2
click at [655, 134] on div "Play Mute 0% Current Time 0:00 / Duration 0:54 Loaded : 100.00% 0:00 0:00 The A…" at bounding box center [759, 134] width 237 height 27
click at [641, 132] on span "Video Player" at bounding box center [641, 134] width 0 height 27
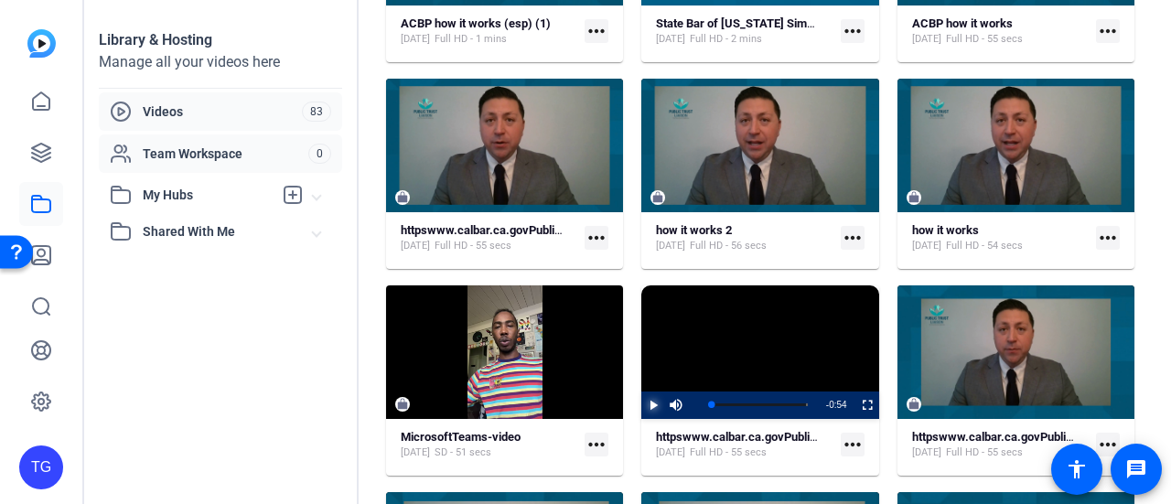
scroll to position [928, 0]
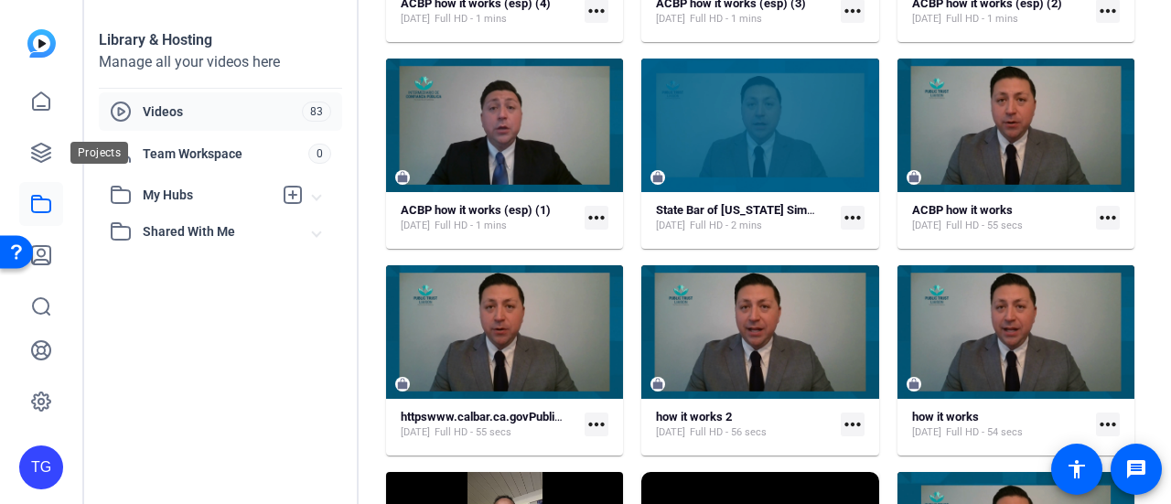
drag, startPoint x: 46, startPoint y: 155, endPoint x: 48, endPoint y: 186, distance: 31.2
click at [46, 154] on icon at bounding box center [41, 153] width 18 height 18
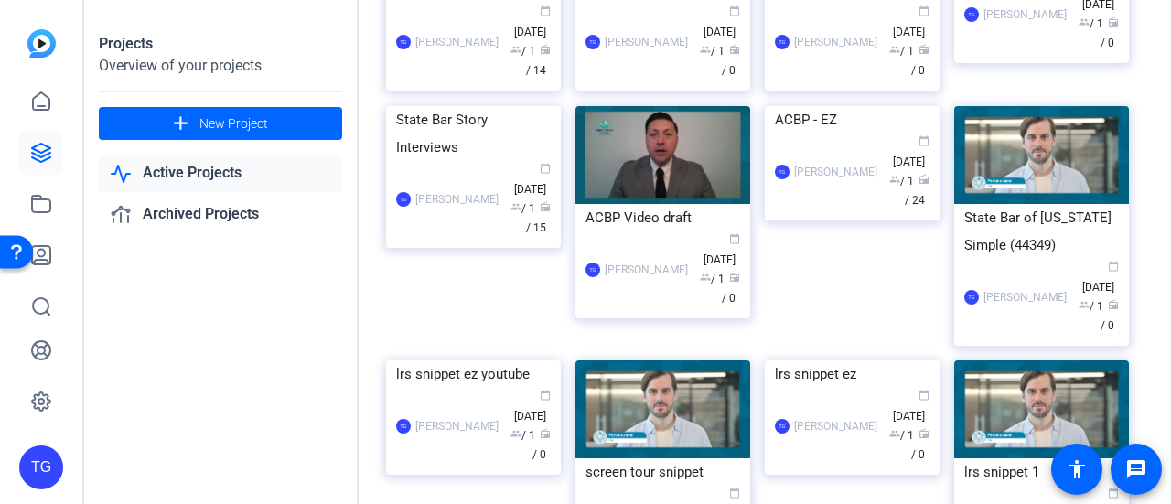
scroll to position [274, 0]
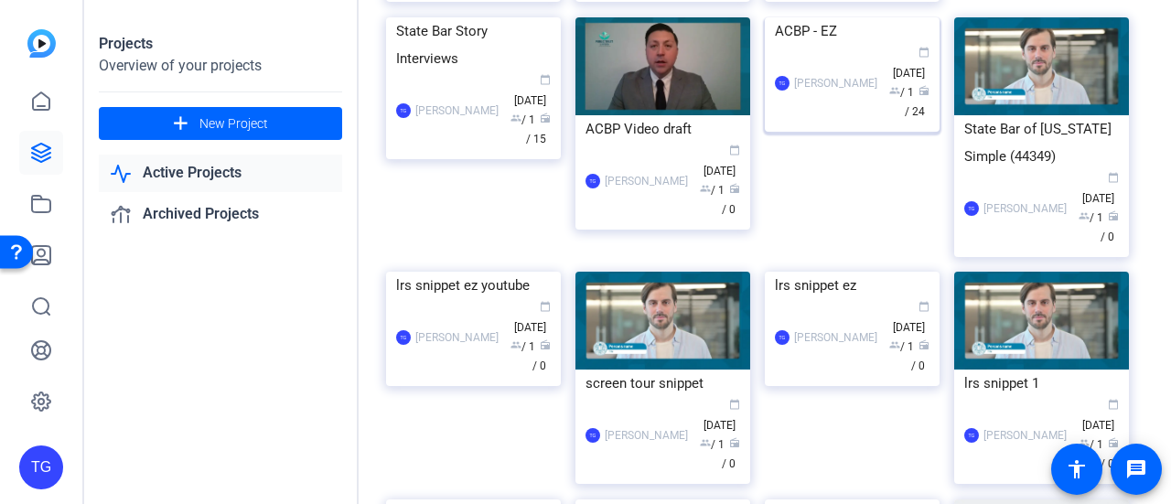
click at [860, 17] on img at bounding box center [852, 17] width 175 height 0
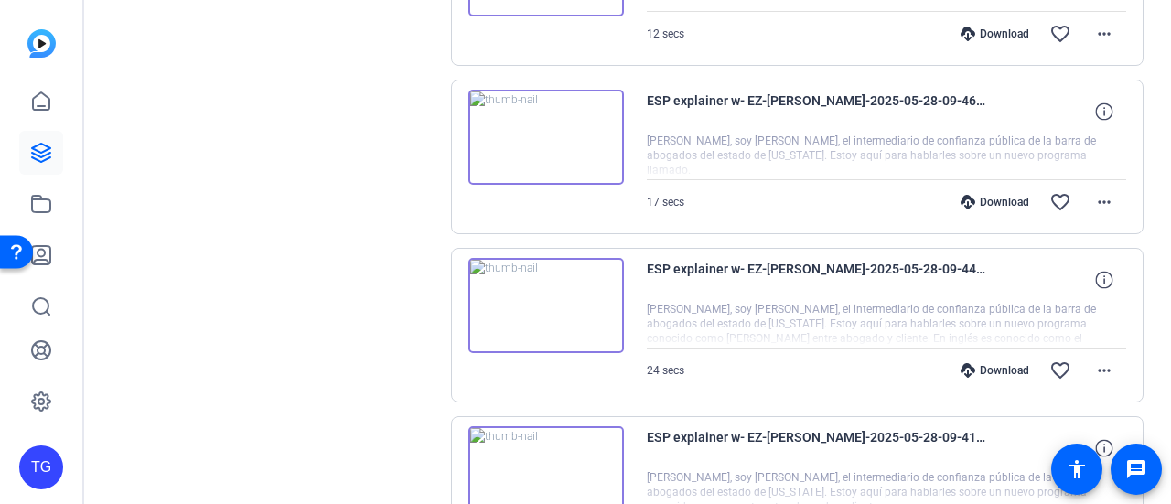
scroll to position [1306, 0]
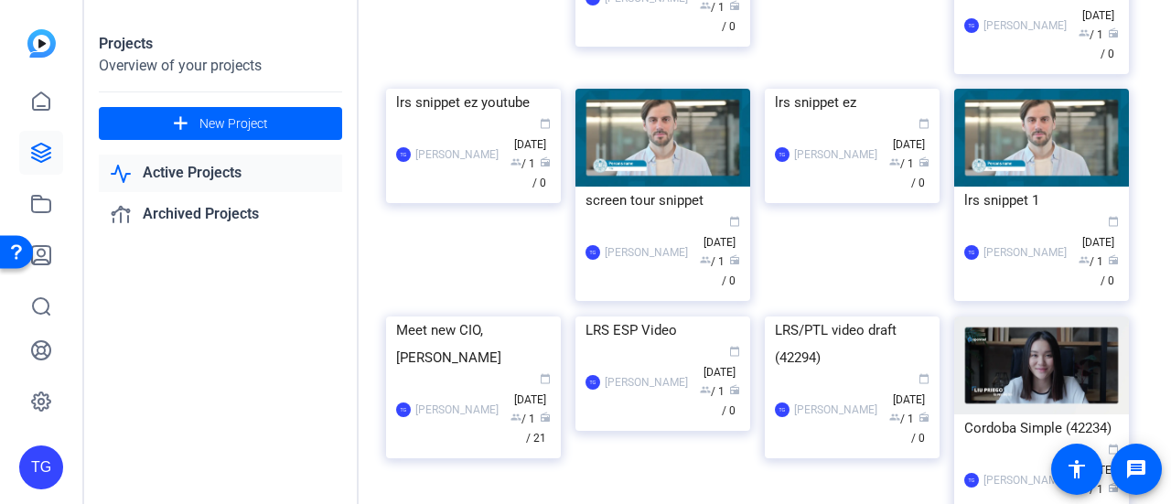
scroll to position [274, 0]
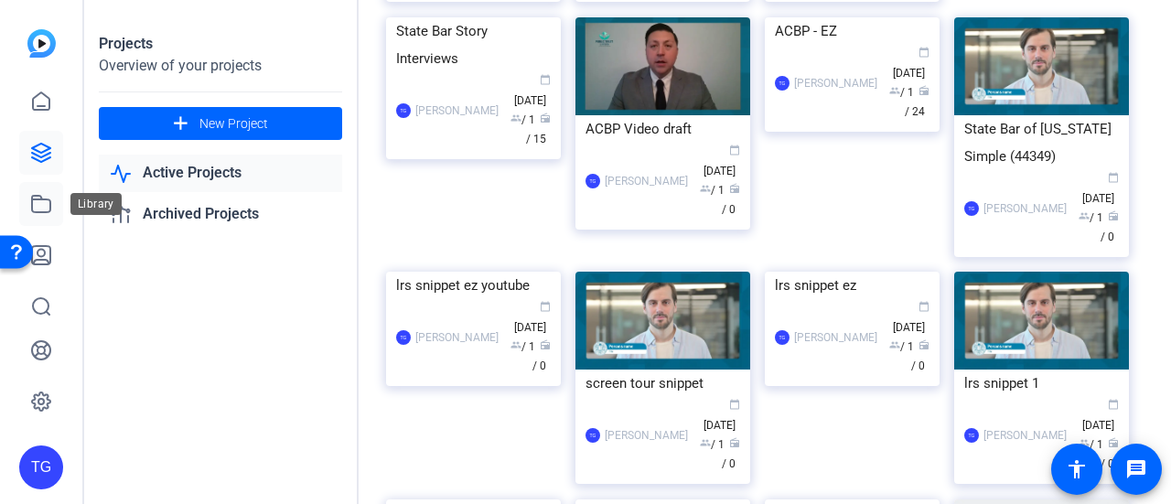
click at [46, 190] on link at bounding box center [41, 204] width 44 height 44
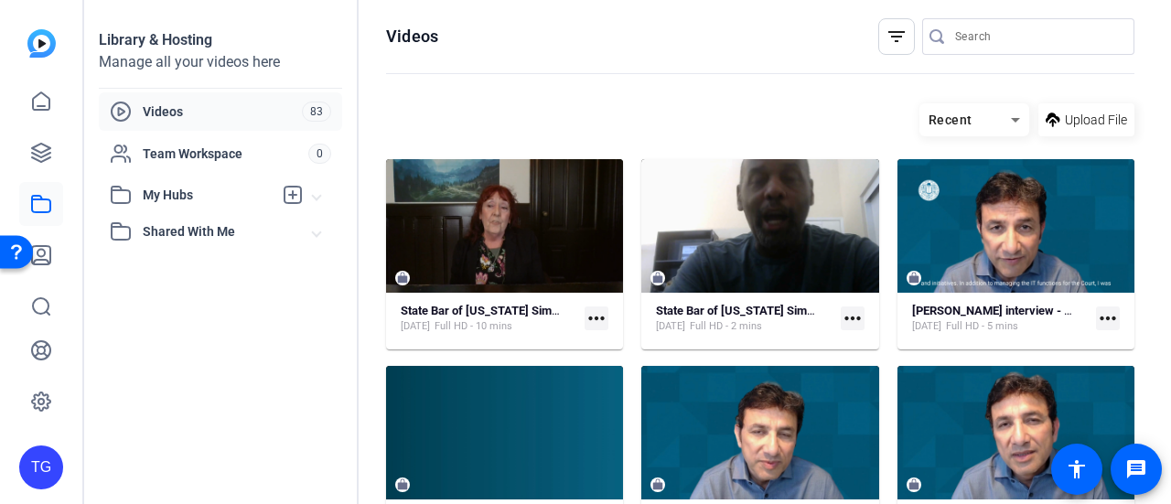
drag, startPoint x: 84, startPoint y: 0, endPoint x: 864, endPoint y: 78, distance: 783.3
click at [864, 78] on openreel-divider-bar at bounding box center [760, 74] width 748 height 39
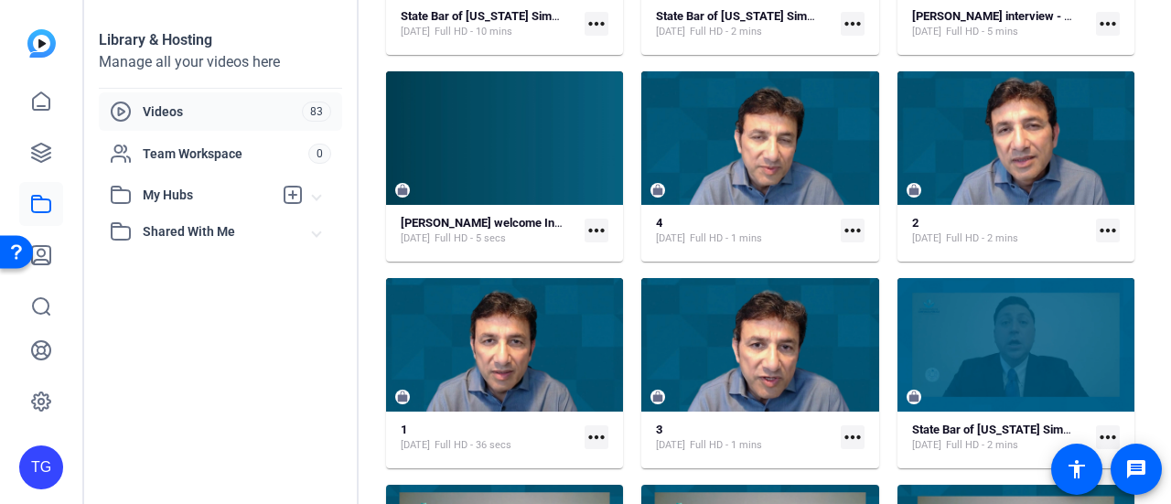
scroll to position [457, 0]
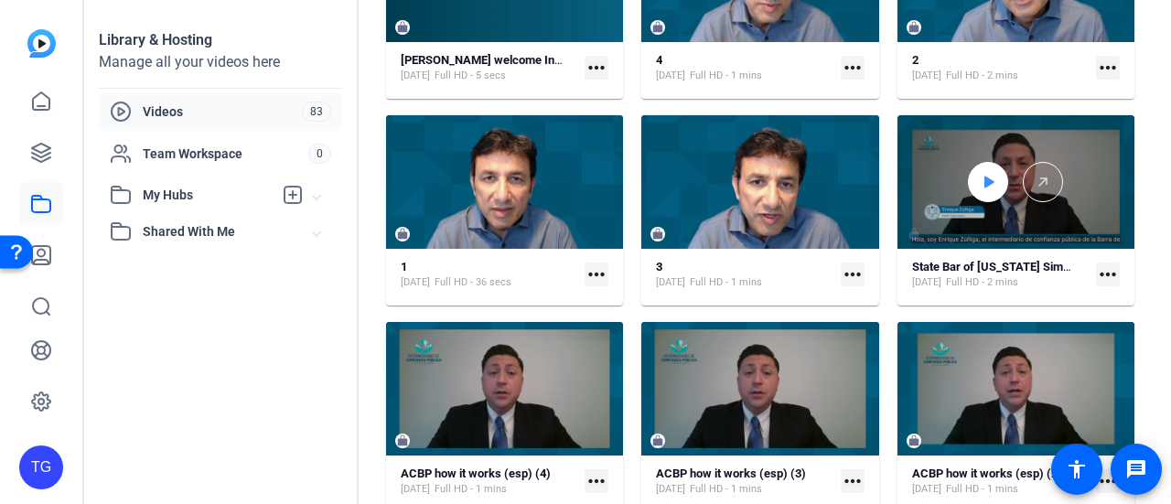
click at [972, 187] on div at bounding box center [988, 182] width 40 height 40
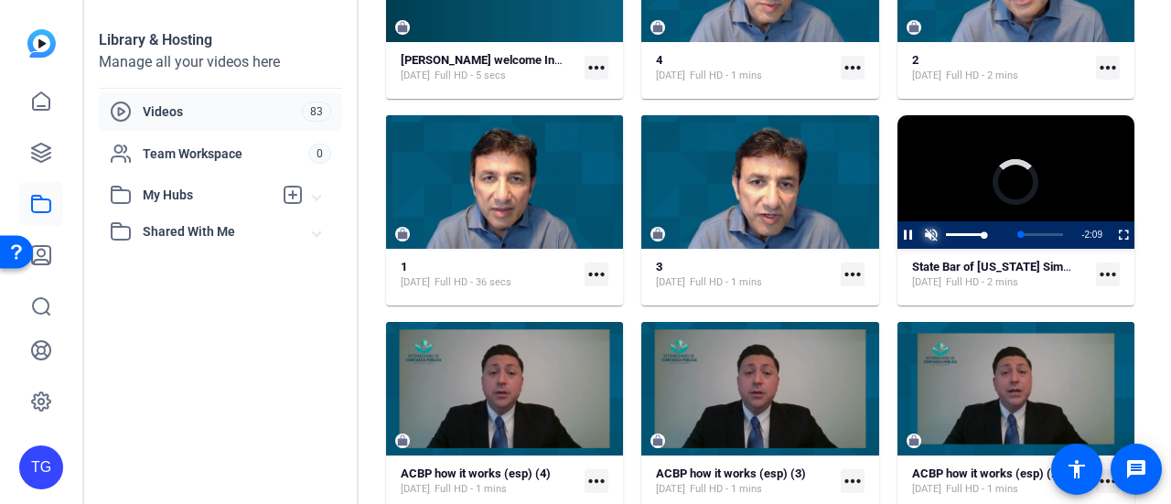
click at [920, 235] on span "Video Player" at bounding box center [931, 235] width 23 height 0
click at [921, 235] on span "Video Player" at bounding box center [931, 235] width 23 height 0
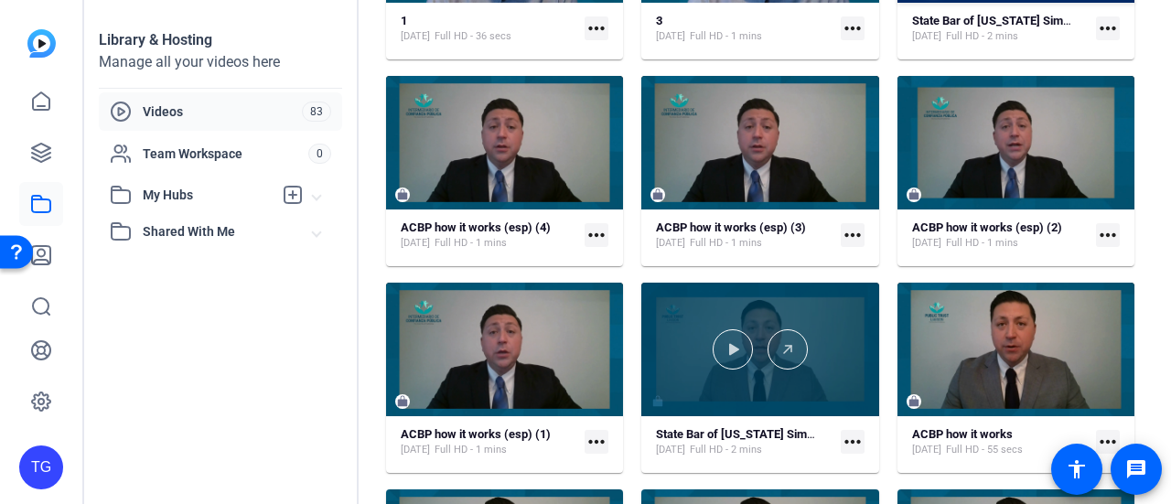
scroll to position [732, 0]
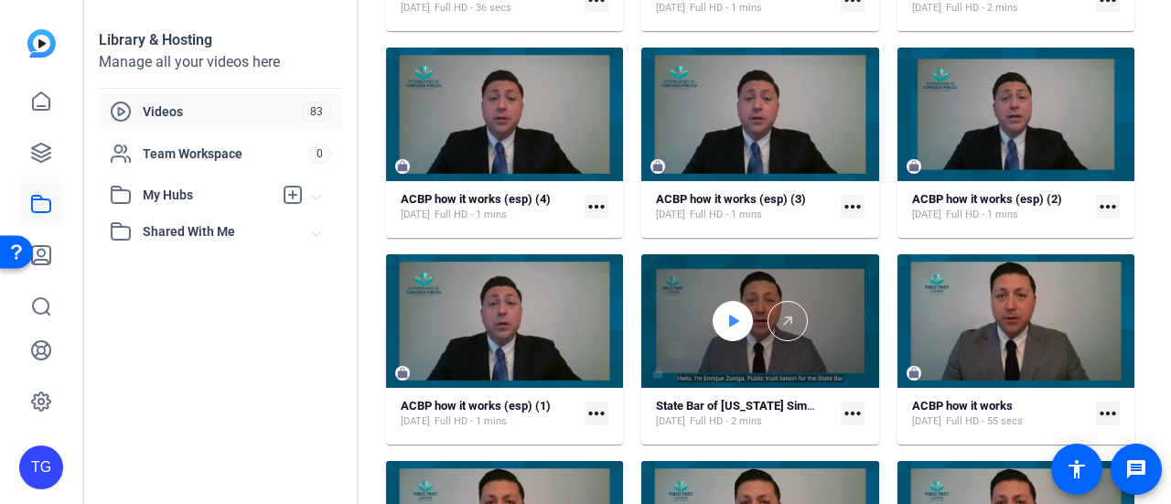
click at [732, 327] on icon at bounding box center [732, 321] width 15 height 22
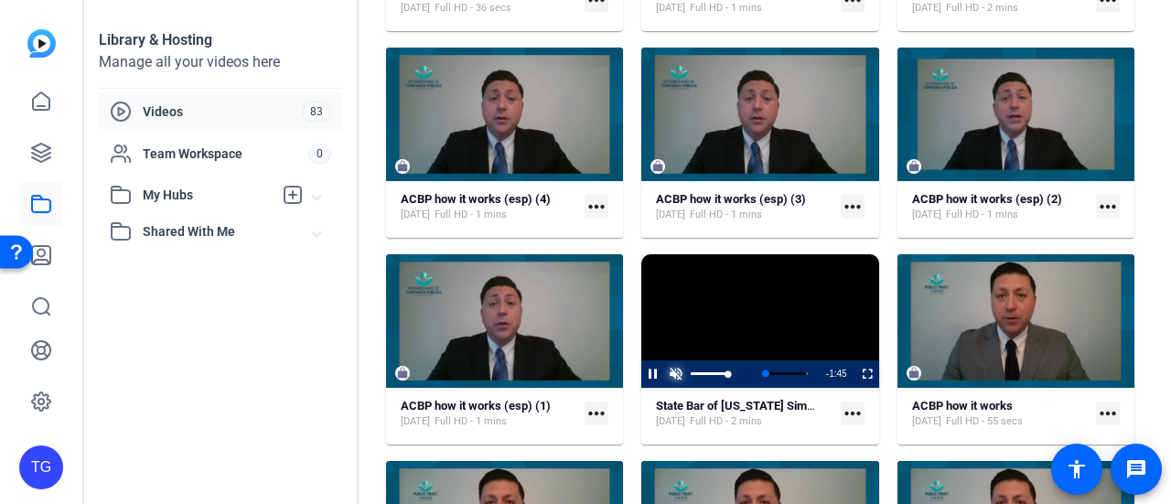
click at [671, 374] on span "Video Player" at bounding box center [675, 374] width 23 height 0
click at [641, 365] on span "Video Player" at bounding box center [641, 373] width 0 height 27
click at [850, 412] on mat-icon "more_horiz" at bounding box center [853, 414] width 24 height 24
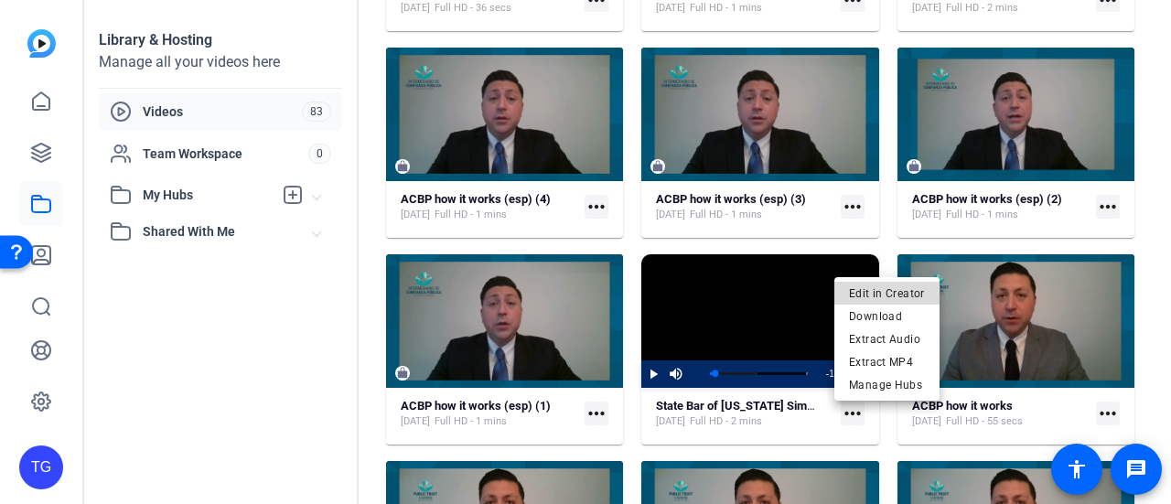
click at [902, 290] on span "Edit in Creator" at bounding box center [887, 293] width 76 height 22
